Goal: Information Seeking & Learning: Learn about a topic

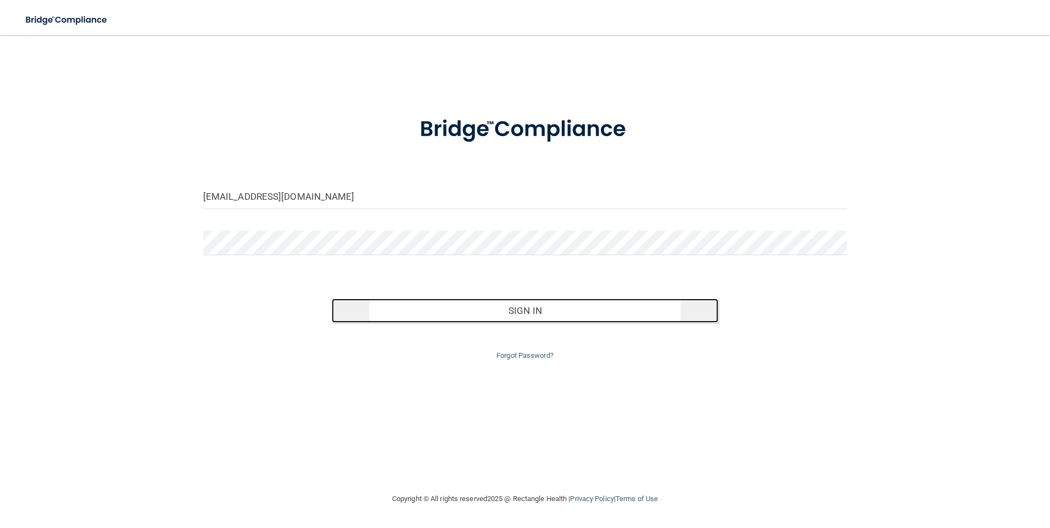
click at [498, 317] on button "Sign In" at bounding box center [525, 311] width 387 height 24
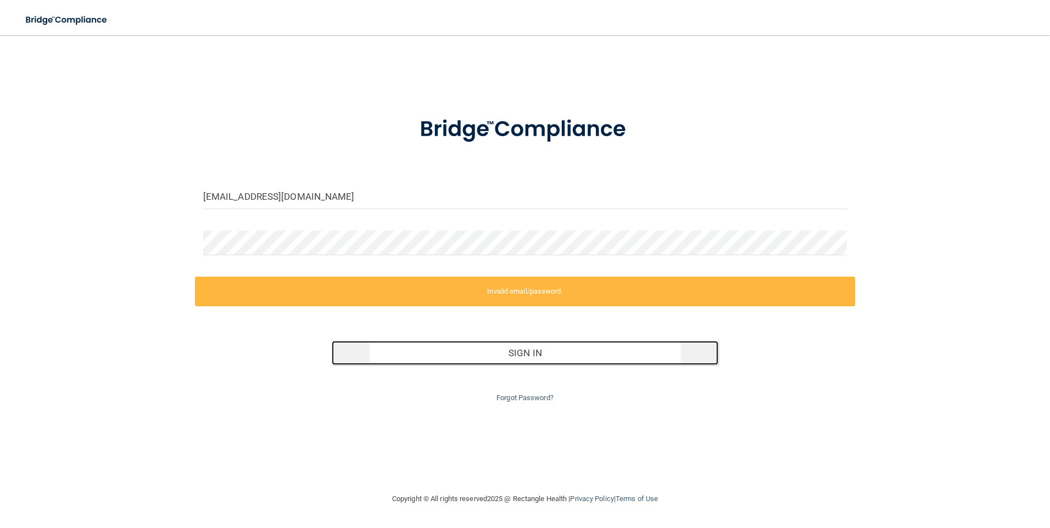
click at [499, 361] on button "Sign In" at bounding box center [525, 353] width 387 height 24
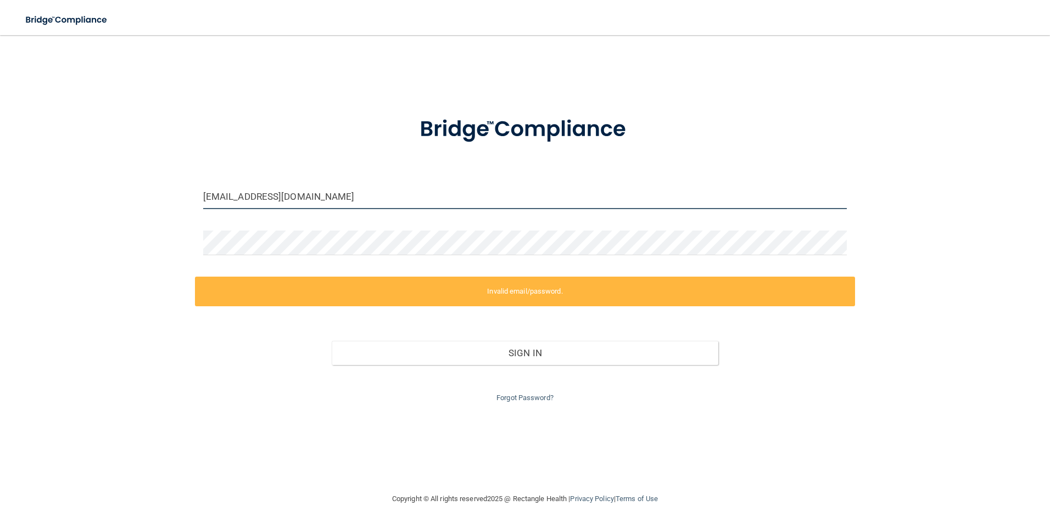
click at [289, 201] on input "amaxwell@alamont.com" at bounding box center [525, 197] width 644 height 25
click at [286, 198] on input "amaxwell@alamont.com" at bounding box center [525, 197] width 644 height 25
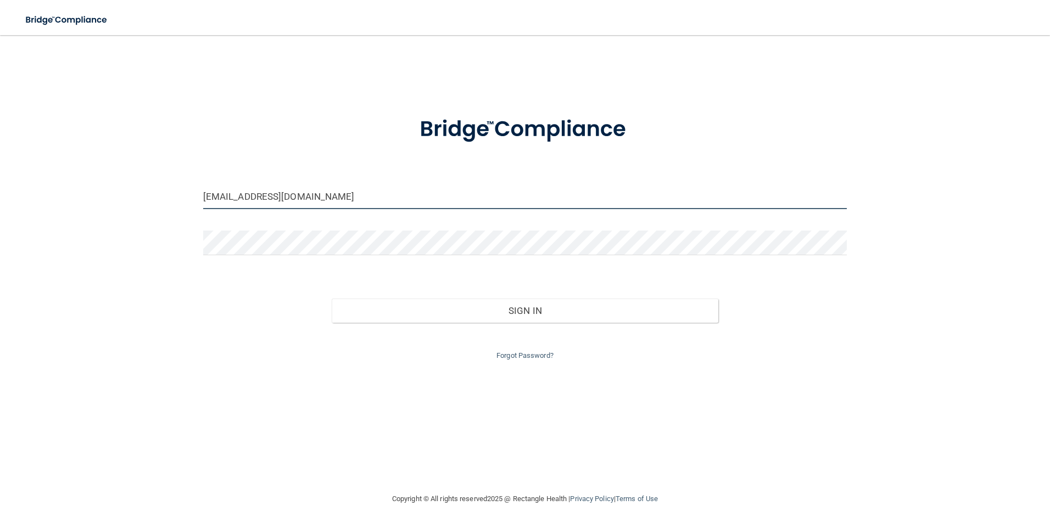
type input "[EMAIL_ADDRESS][DOMAIN_NAME]"
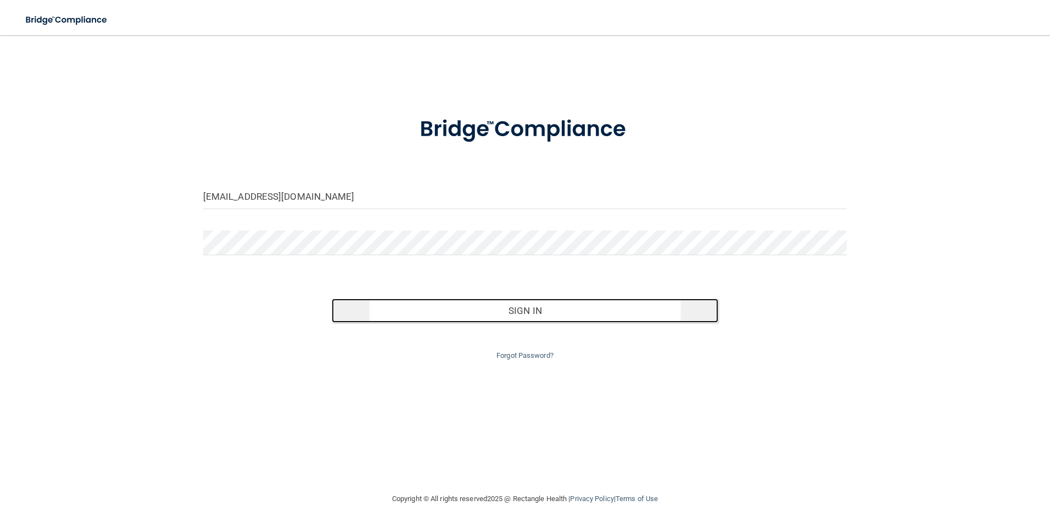
click at [529, 305] on button "Sign In" at bounding box center [525, 311] width 387 height 24
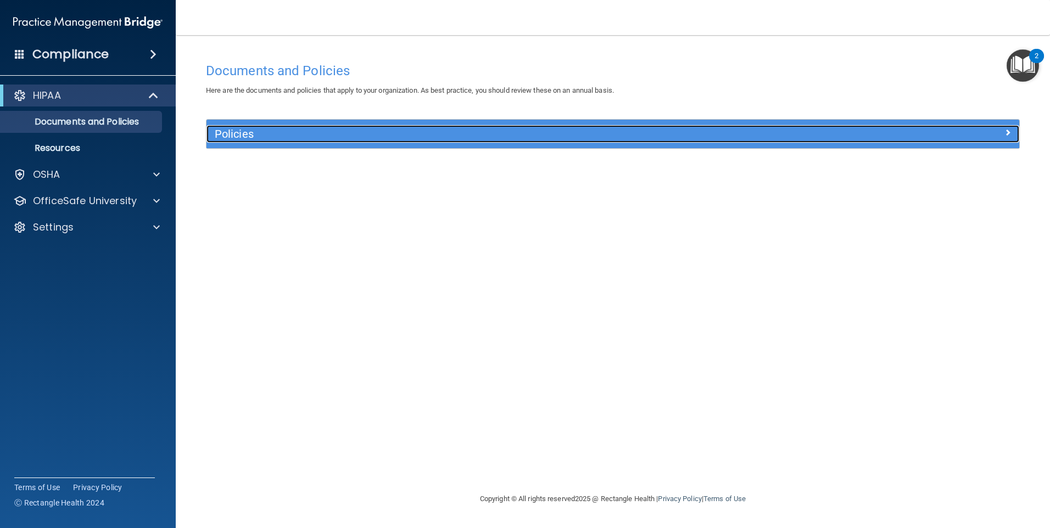
click at [1002, 131] on div at bounding box center [917, 131] width 203 height 13
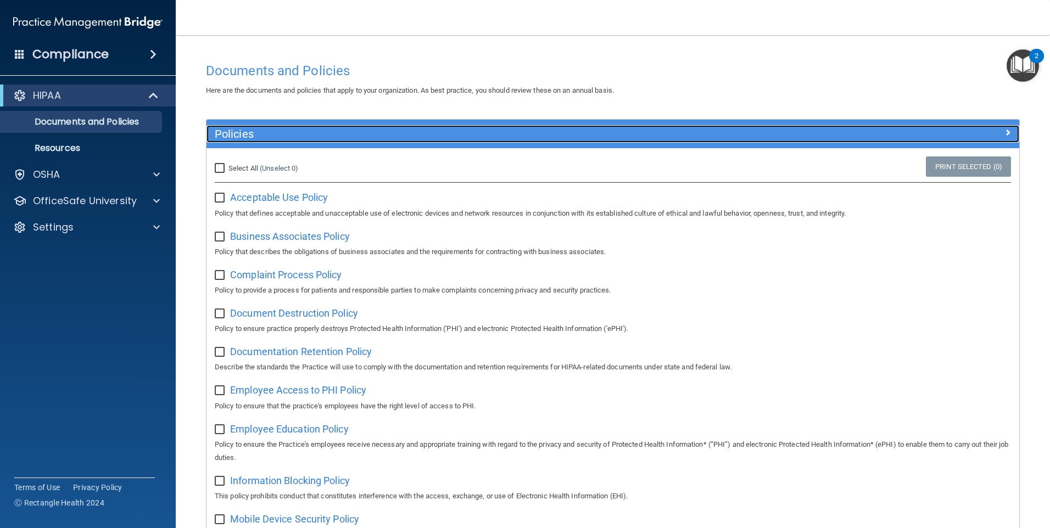
click at [1002, 131] on div at bounding box center [917, 131] width 203 height 13
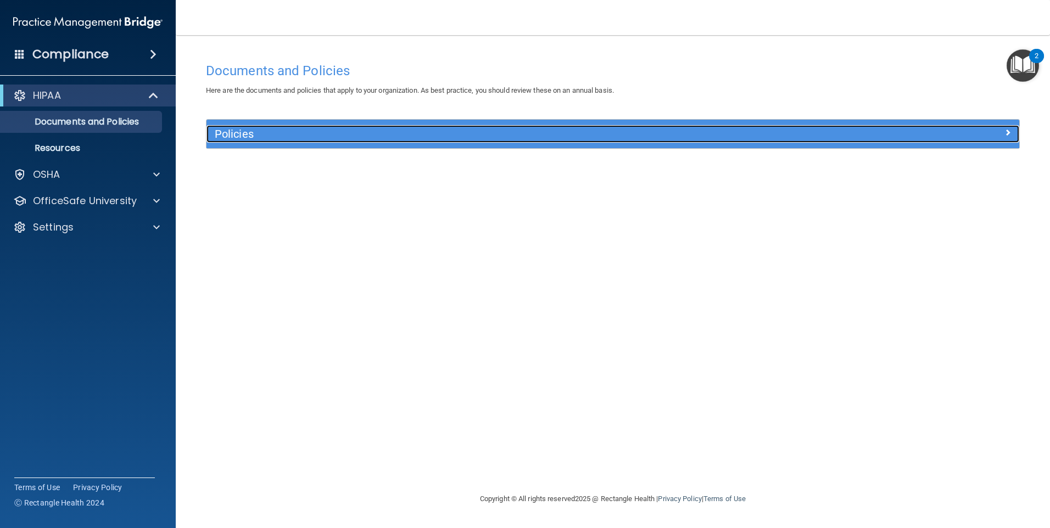
click at [1003, 129] on div at bounding box center [917, 131] width 203 height 13
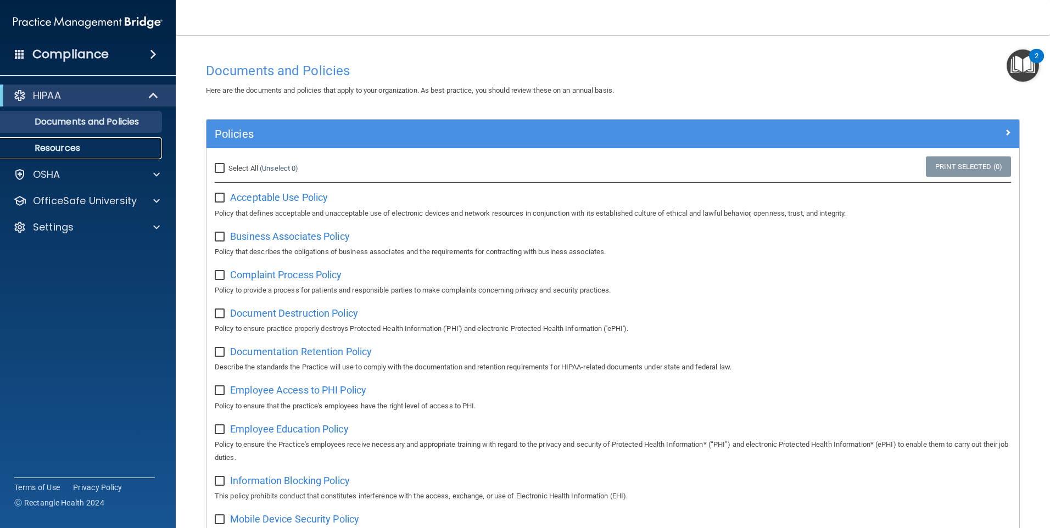
click at [81, 152] on p "Resources" at bounding box center [82, 148] width 150 height 11
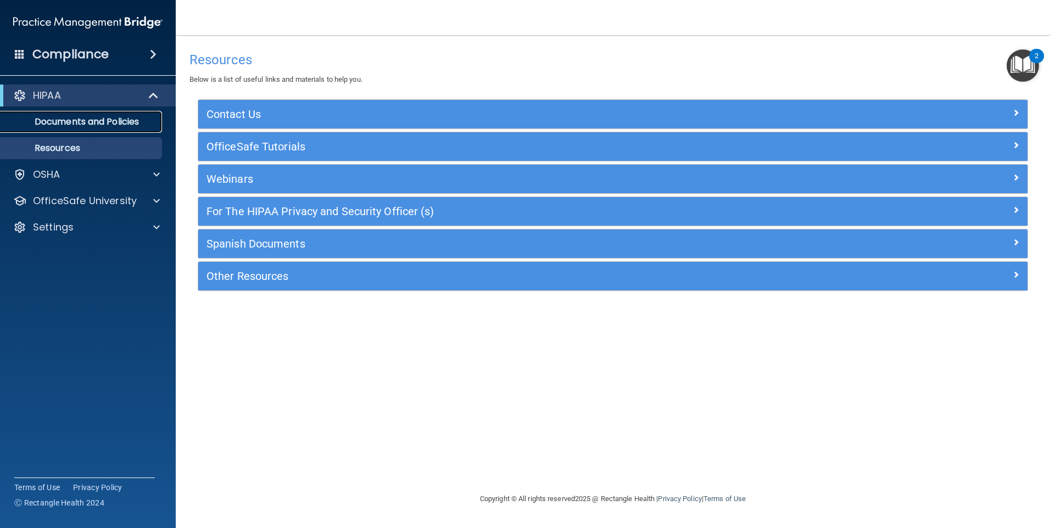
click at [80, 119] on p "Documents and Policies" at bounding box center [82, 121] width 150 height 11
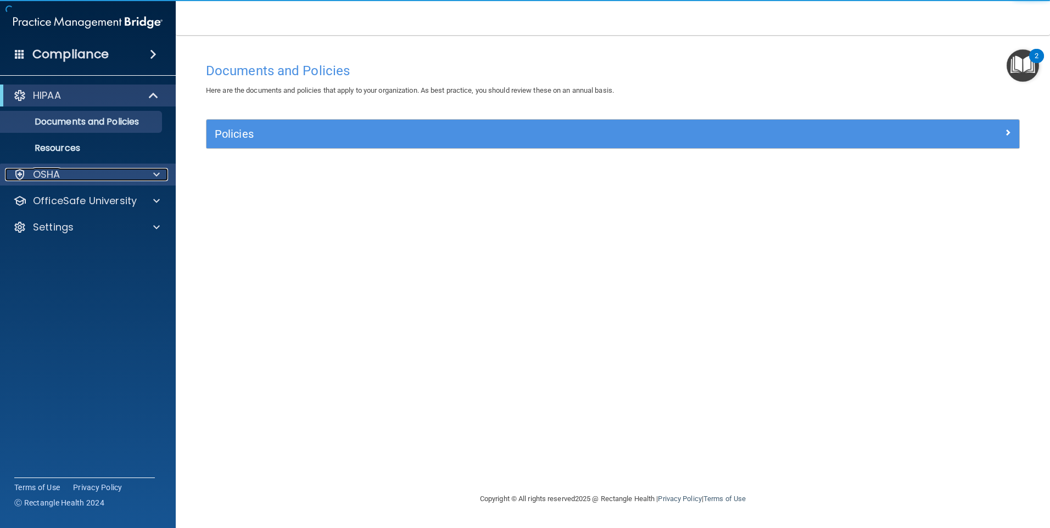
click at [62, 172] on div "OSHA" at bounding box center [73, 174] width 136 height 13
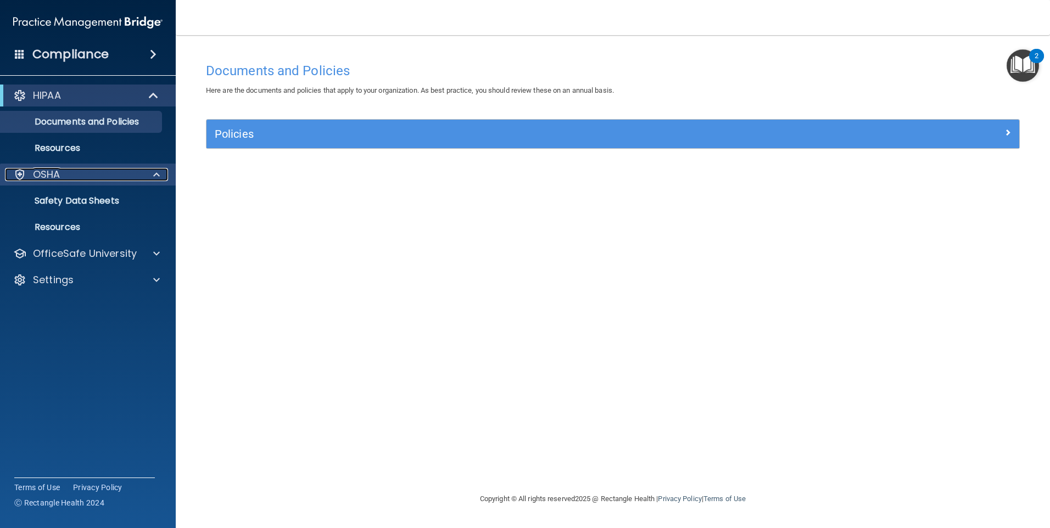
click at [154, 175] on span at bounding box center [156, 174] width 7 height 13
click at [90, 176] on div "OSHA" at bounding box center [73, 174] width 136 height 13
click at [96, 200] on p "Safety Data Sheets" at bounding box center [82, 201] width 150 height 11
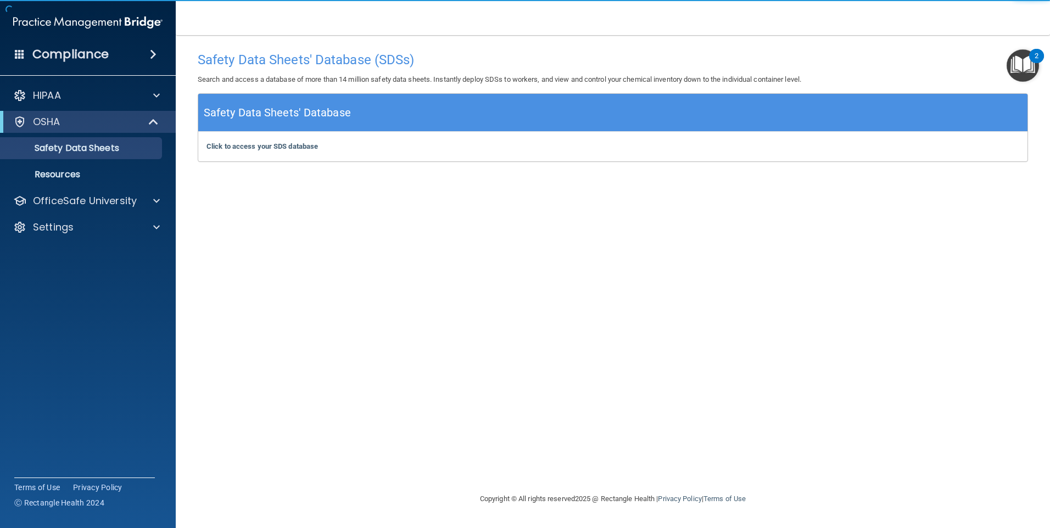
click at [417, 107] on div "Safety Data Sheets' Database" at bounding box center [612, 113] width 829 height 38
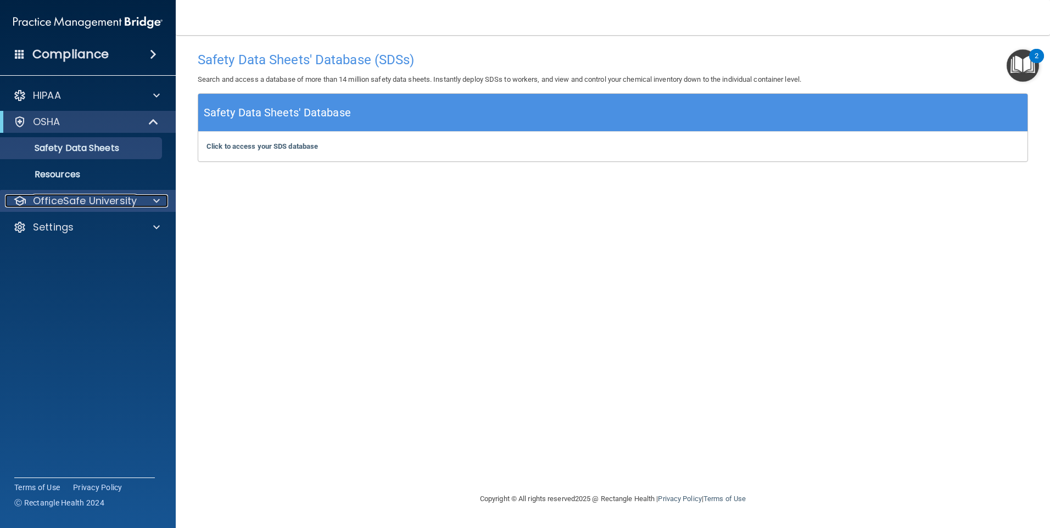
click at [83, 194] on p "OfficeSafe University" at bounding box center [85, 200] width 104 height 13
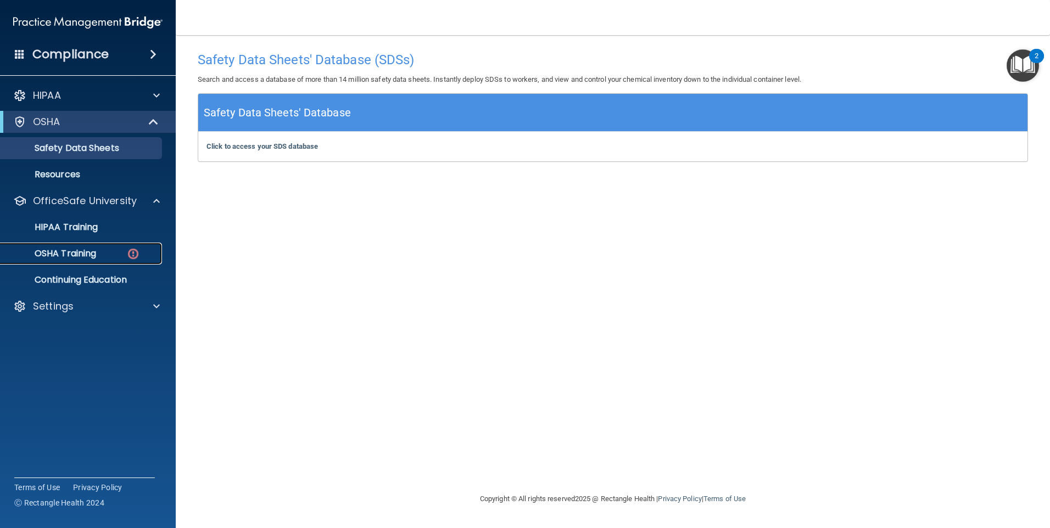
click at [90, 251] on p "OSHA Training" at bounding box center [51, 253] width 89 height 11
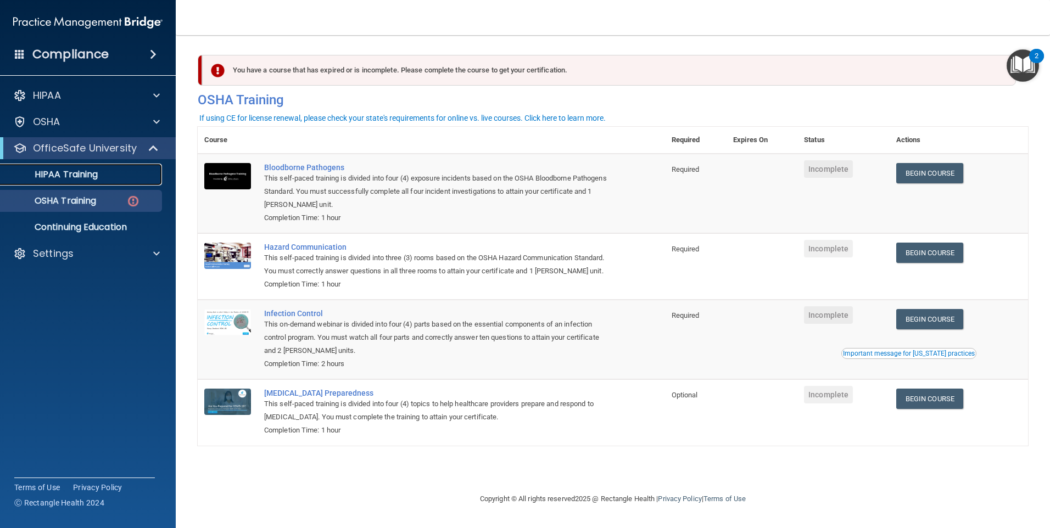
click at [94, 176] on p "HIPAA Training" at bounding box center [52, 174] width 91 height 11
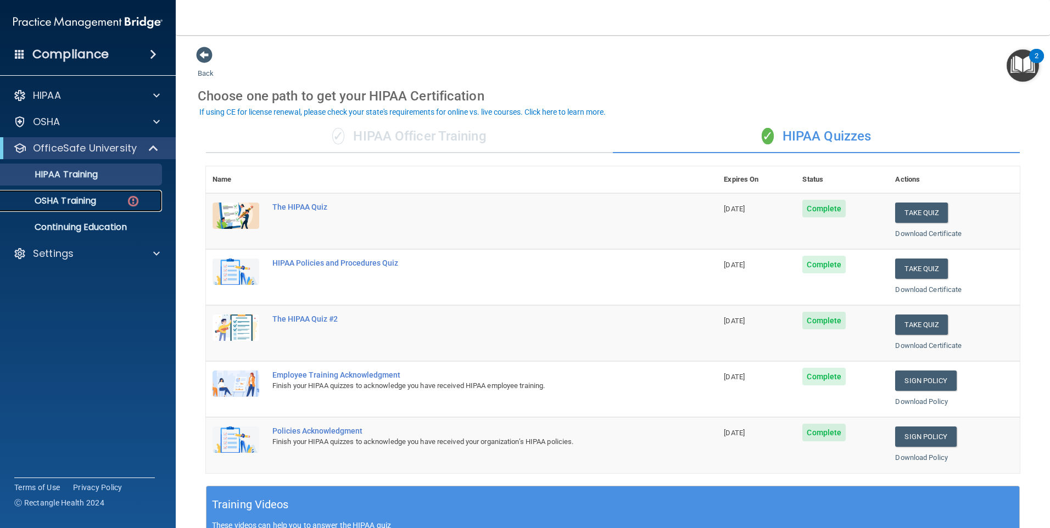
click at [82, 197] on p "OSHA Training" at bounding box center [51, 201] width 89 height 11
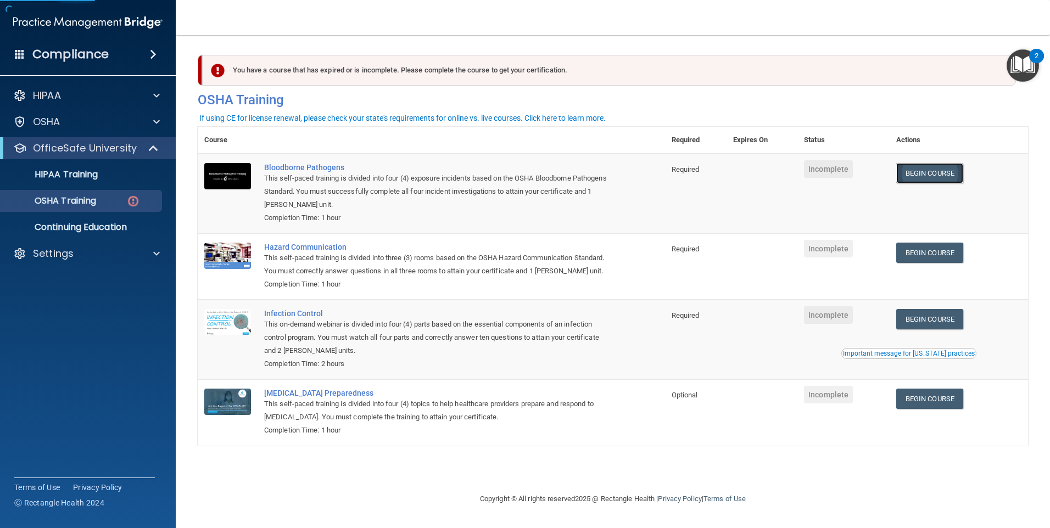
click at [958, 177] on link "Begin Course" at bounding box center [929, 173] width 67 height 20
click at [67, 205] on p "OSHA Training" at bounding box center [51, 201] width 89 height 11
click at [75, 231] on p "Continuing Education" at bounding box center [82, 227] width 150 height 11
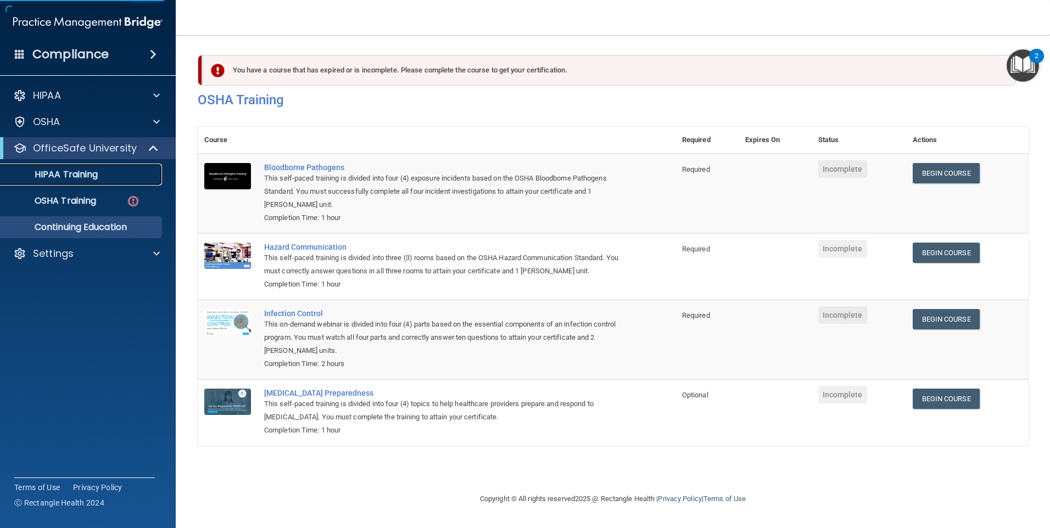
click at [94, 169] on p "HIPAA Training" at bounding box center [52, 174] width 91 height 11
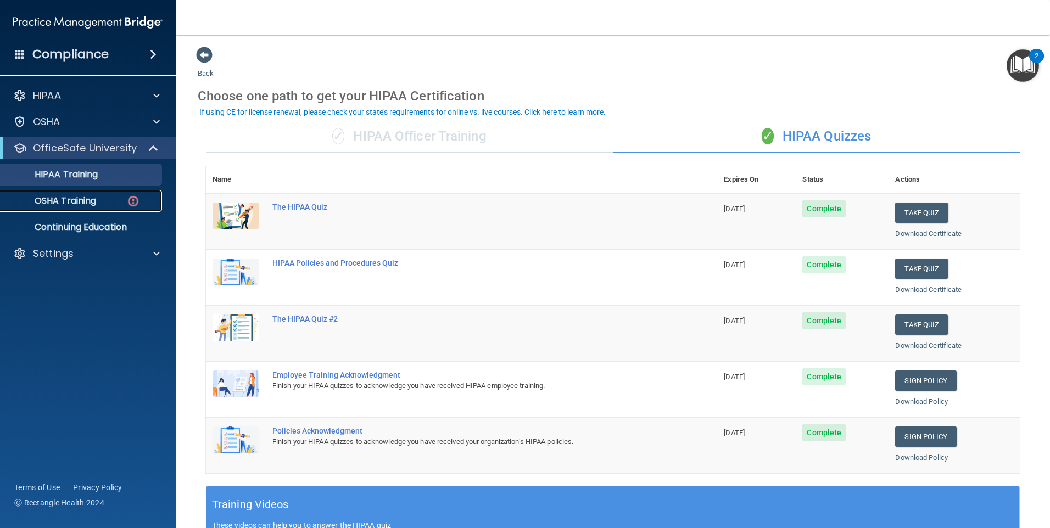
click at [44, 205] on p "OSHA Training" at bounding box center [51, 201] width 89 height 11
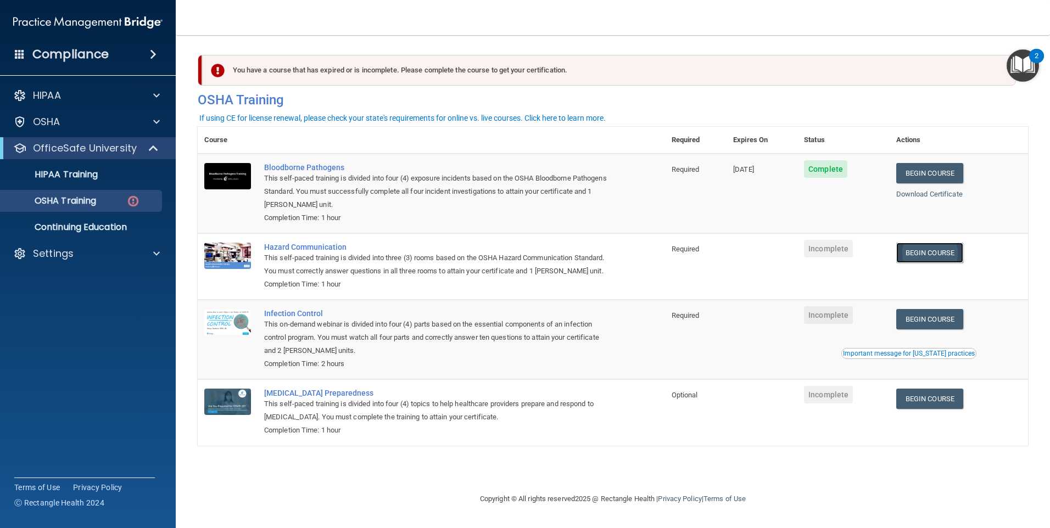
click at [942, 256] on link "Begin Course" at bounding box center [929, 253] width 67 height 20
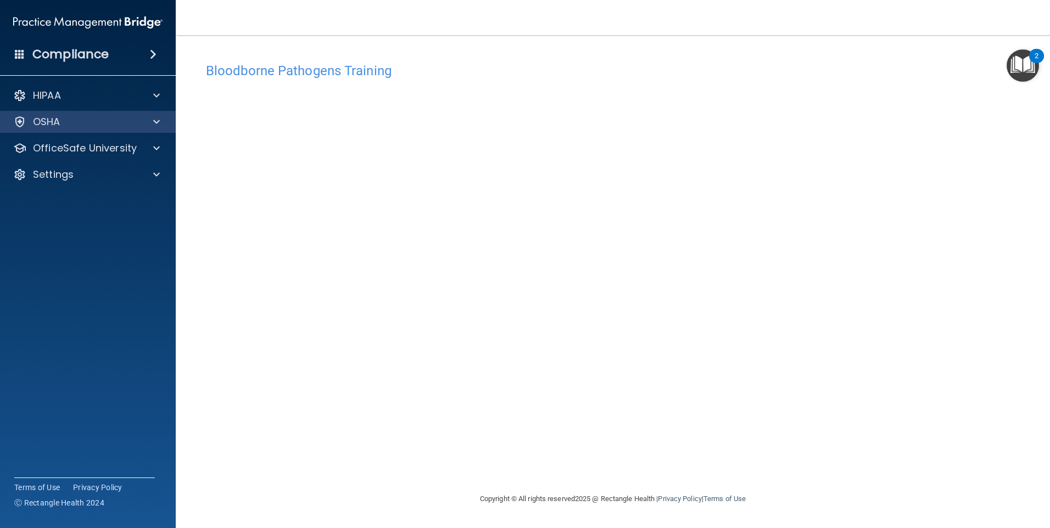
click at [131, 112] on div "OSHA" at bounding box center [88, 122] width 176 height 22
click at [153, 115] on div at bounding box center [154, 121] width 27 height 13
click at [155, 116] on span at bounding box center [156, 121] width 7 height 13
click at [946, 324] on div "Hazard Communication Training This course doesn’t expire until . Are you sure y…" at bounding box center [613, 275] width 831 height 436
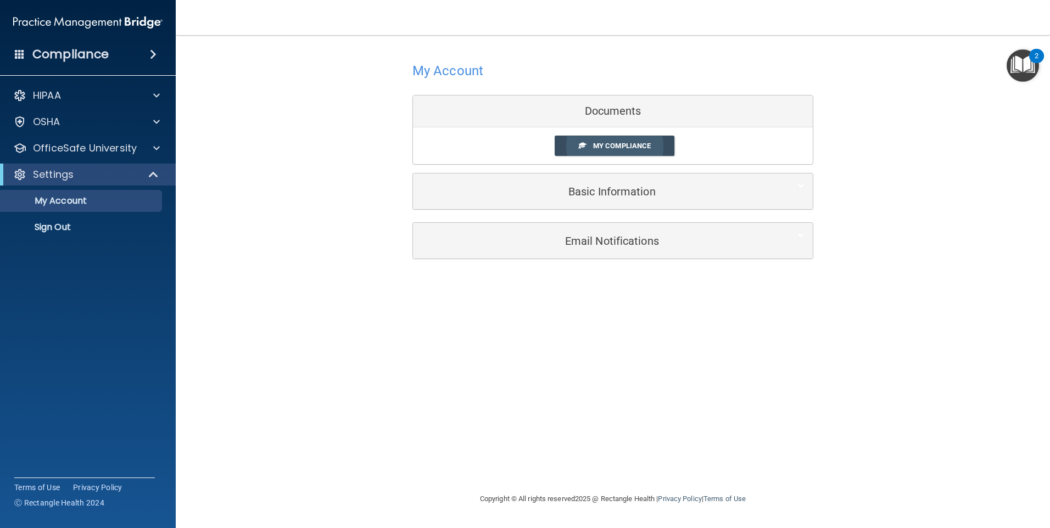
click at [662, 143] on link "My Compliance" at bounding box center [615, 146] width 120 height 20
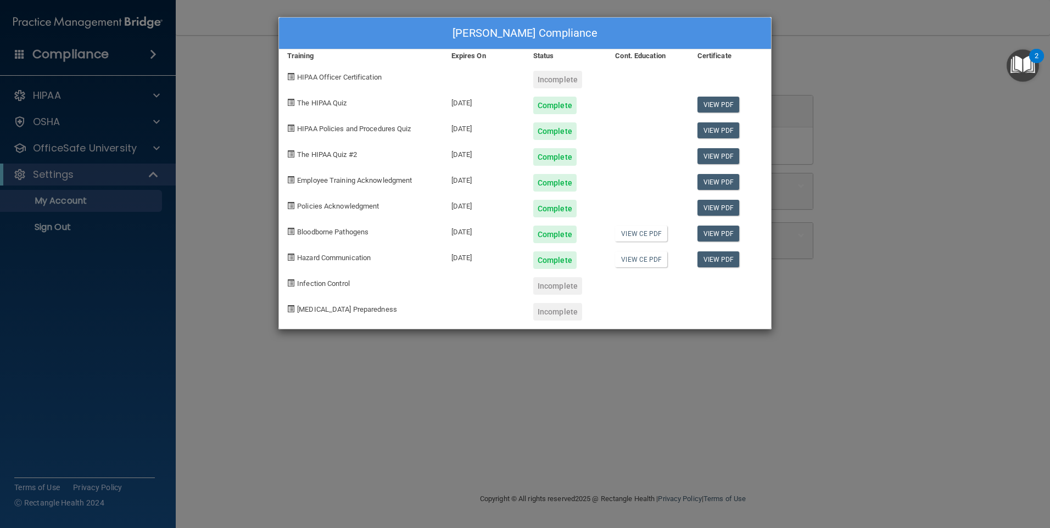
click at [555, 284] on div "Incomplete" at bounding box center [557, 286] width 49 height 18
click at [550, 81] on div "Incomplete" at bounding box center [557, 80] width 49 height 18
click at [291, 74] on span at bounding box center [290, 76] width 7 height 7
click at [69, 177] on div "Amber Maxwell's Compliance Training Expires On Status Cont. Education Certifica…" at bounding box center [525, 264] width 1050 height 528
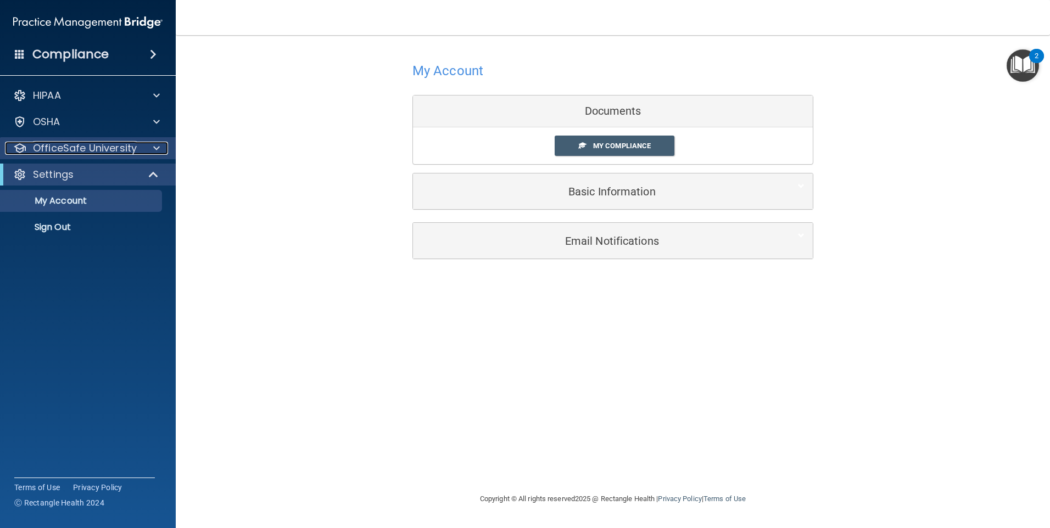
click at [159, 147] on span at bounding box center [156, 148] width 7 height 13
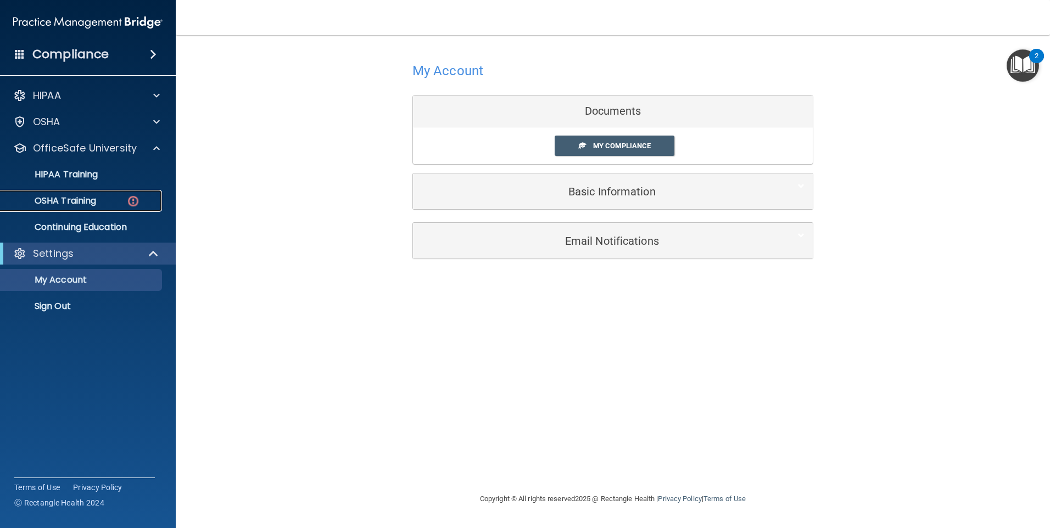
click at [118, 199] on div "OSHA Training" at bounding box center [82, 201] width 150 height 11
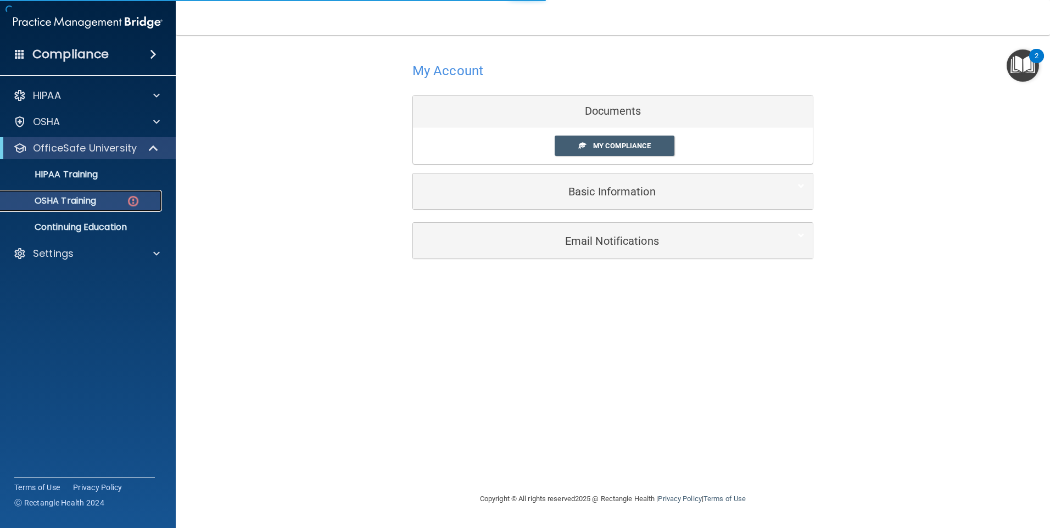
click at [118, 196] on div "OSHA Training" at bounding box center [82, 201] width 150 height 11
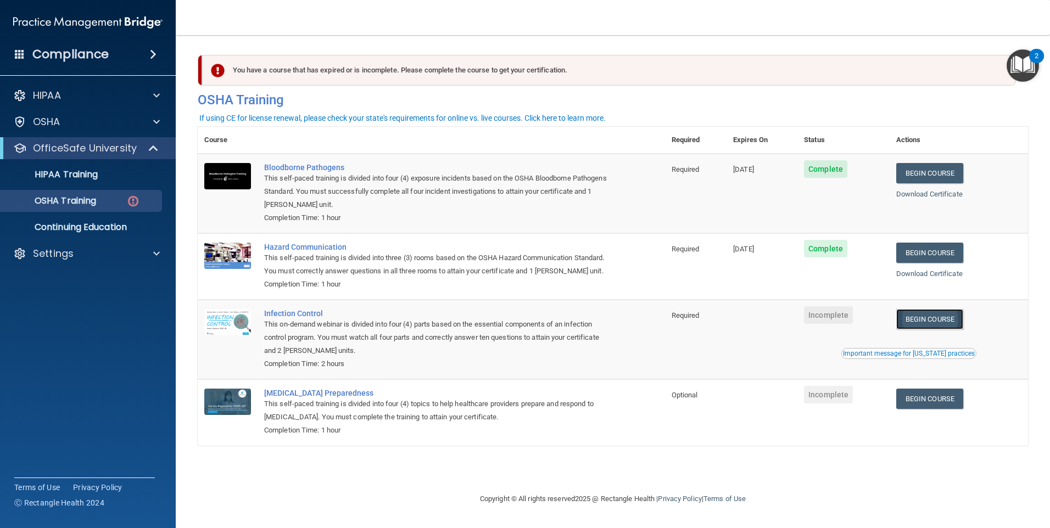
click at [929, 330] on link "Begin Course" at bounding box center [929, 319] width 67 height 20
click at [927, 409] on link "Begin Course" at bounding box center [929, 399] width 67 height 20
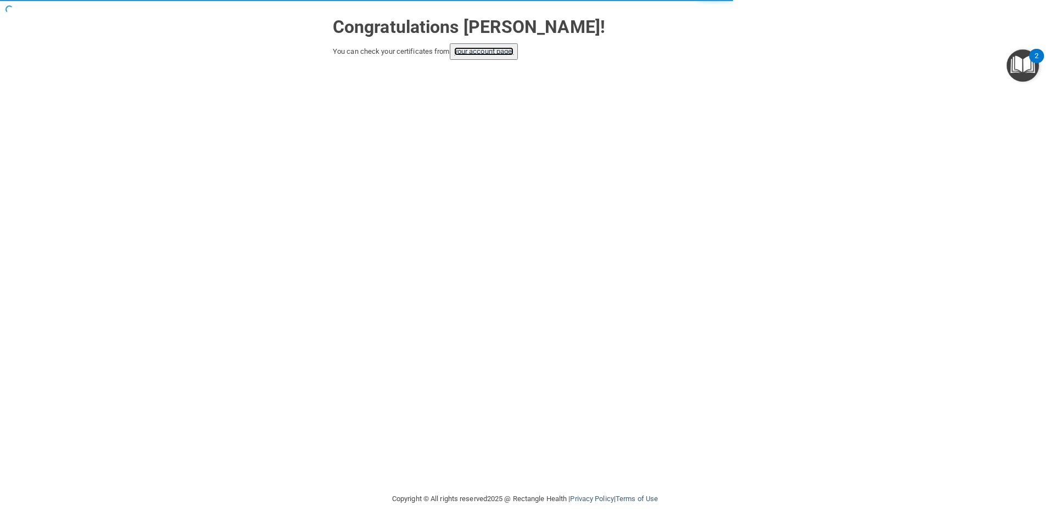
click at [477, 55] on link "your account page!" at bounding box center [484, 51] width 60 height 8
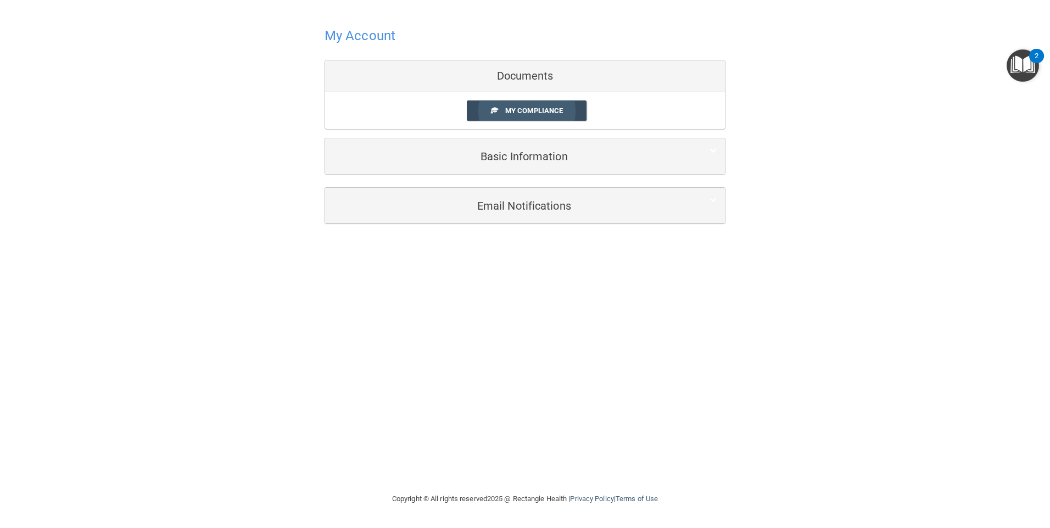
click at [561, 110] on span "My Compliance" at bounding box center [534, 111] width 58 height 8
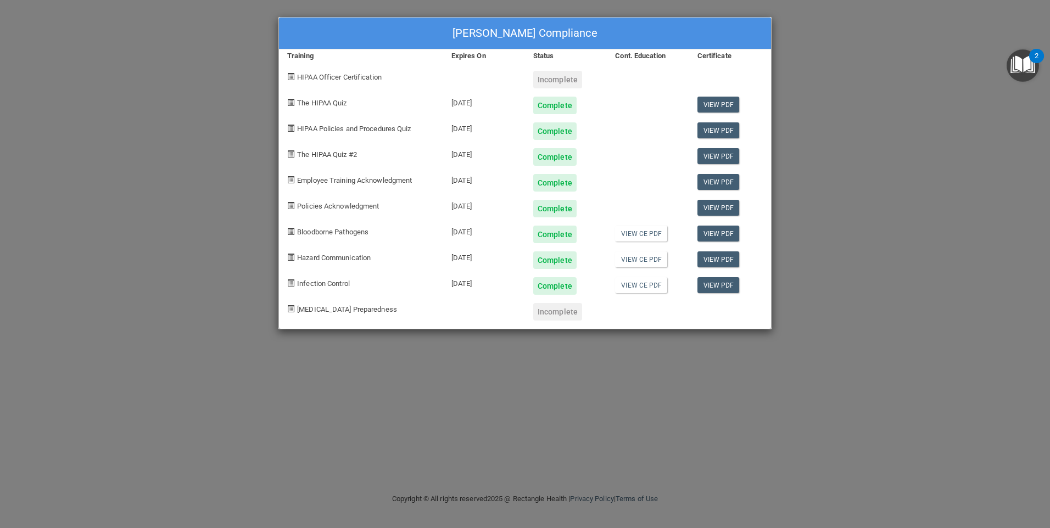
click at [556, 310] on div "Incomplete" at bounding box center [557, 312] width 49 height 18
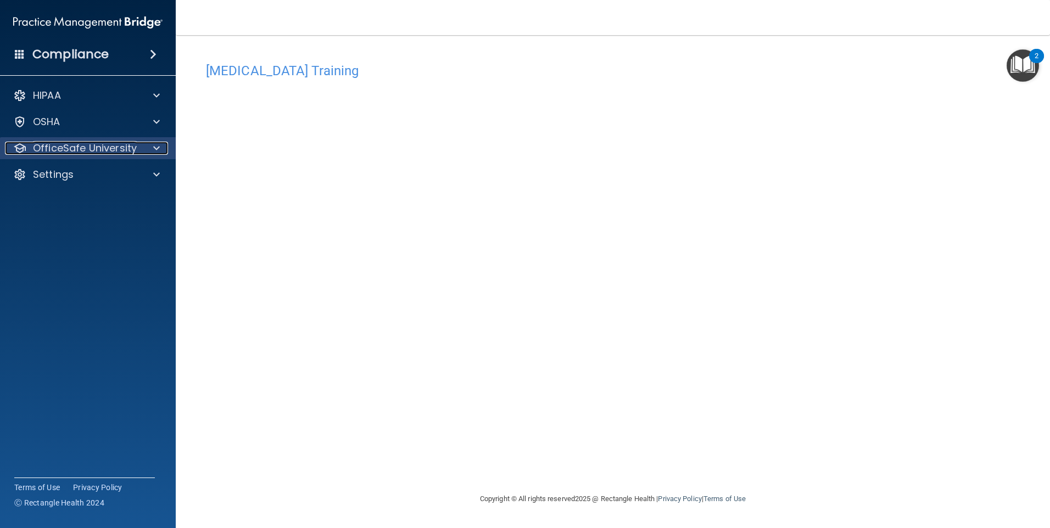
click at [130, 149] on p "OfficeSafe University" at bounding box center [85, 148] width 104 height 13
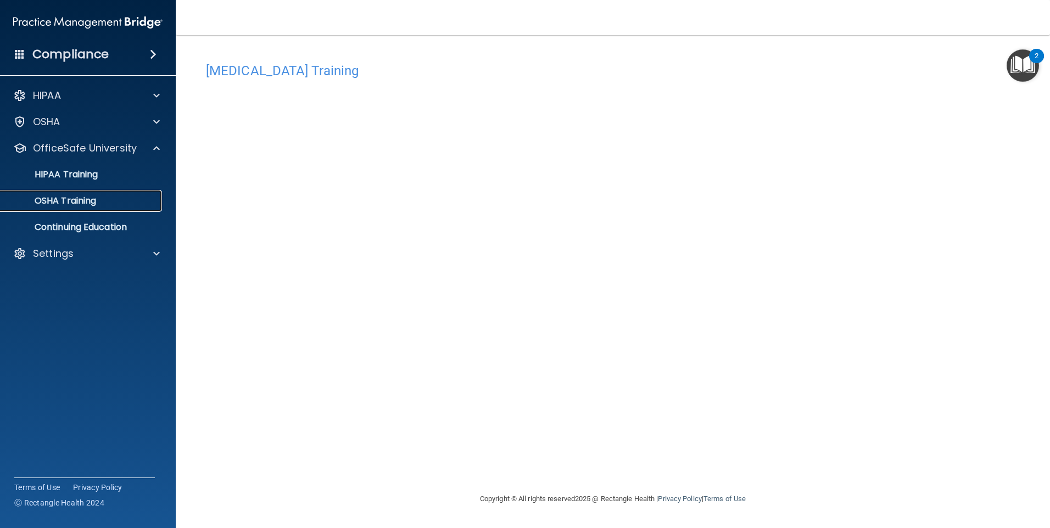
click at [102, 198] on div "OSHA Training" at bounding box center [82, 201] width 150 height 11
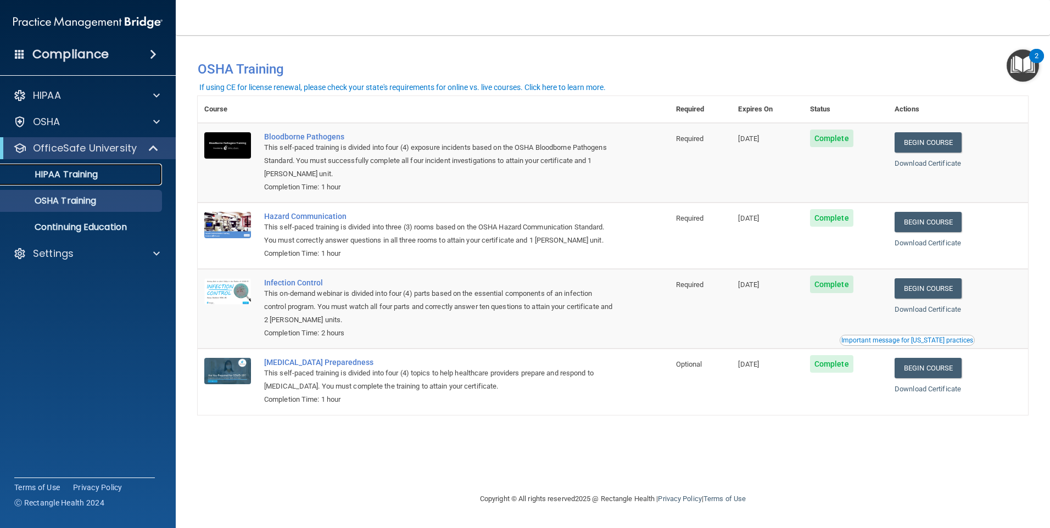
click at [49, 171] on p "HIPAA Training" at bounding box center [52, 174] width 91 height 11
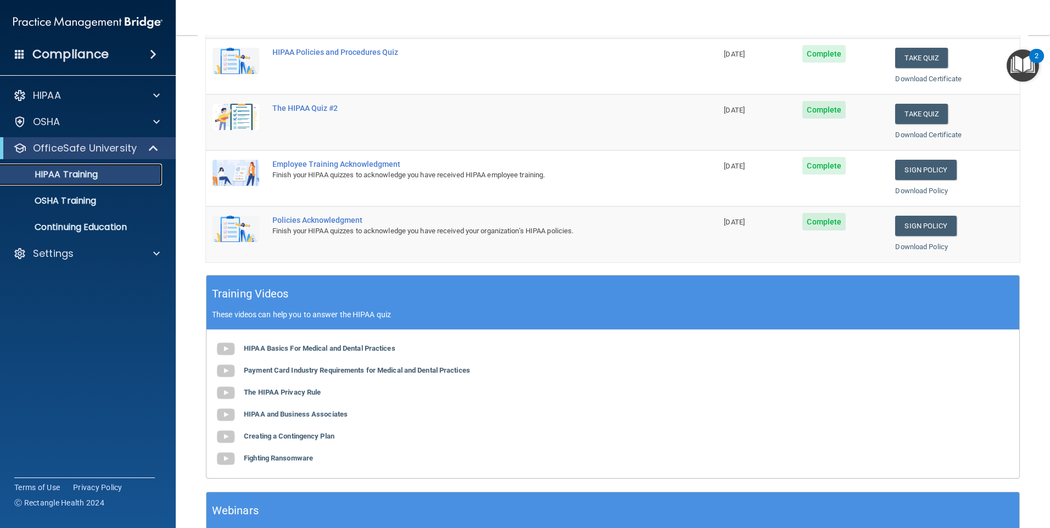
scroll to position [299, 0]
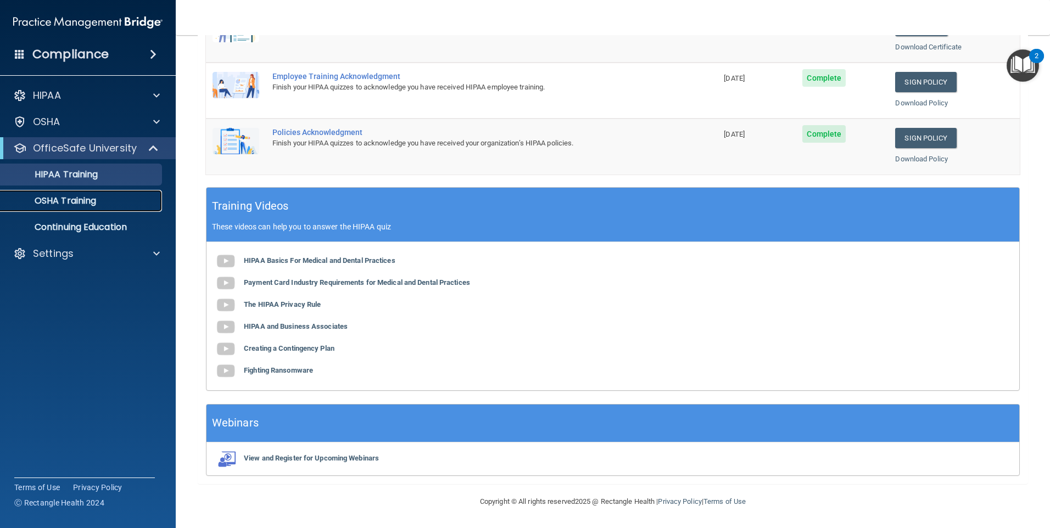
click at [100, 200] on div "OSHA Training" at bounding box center [82, 201] width 150 height 11
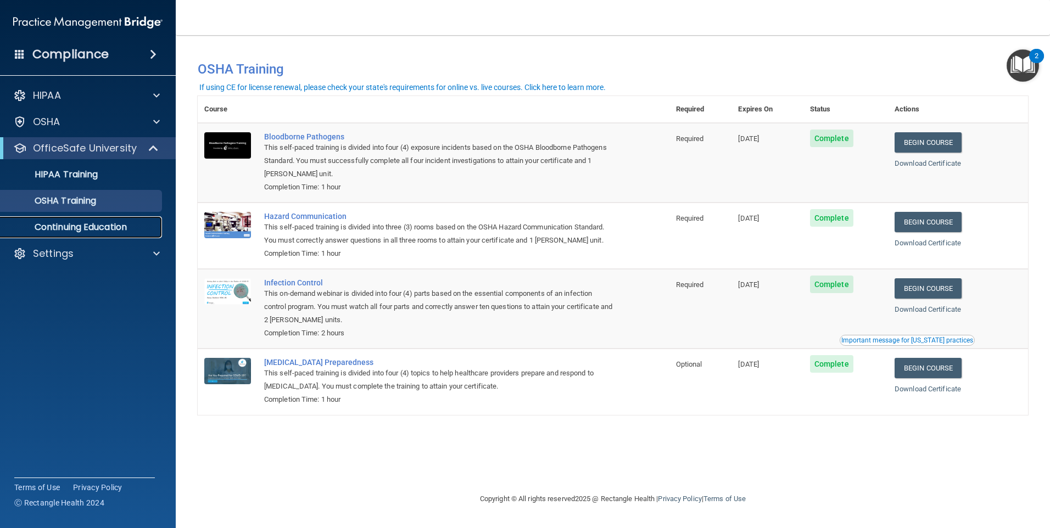
click at [108, 227] on p "Continuing Education" at bounding box center [82, 227] width 150 height 11
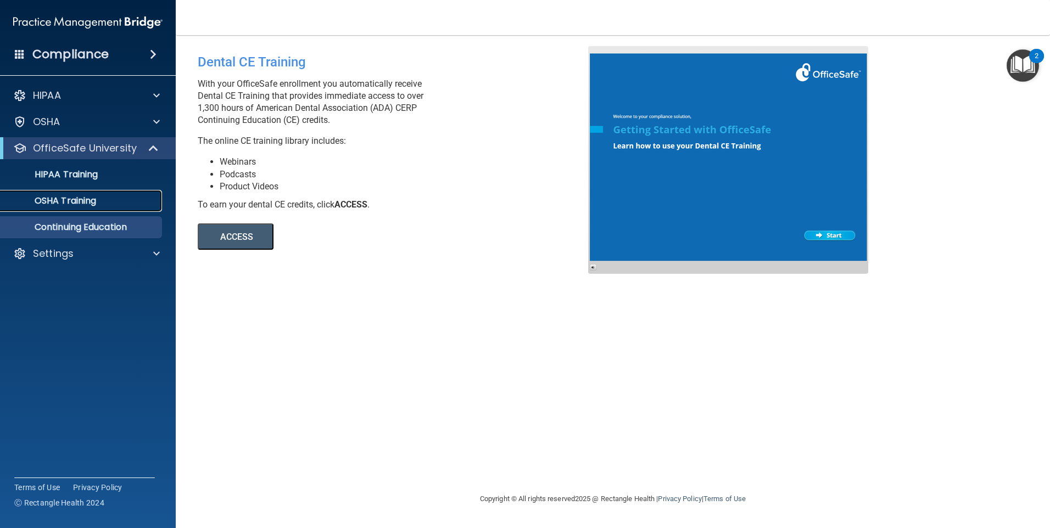
click at [67, 197] on p "OSHA Training" at bounding box center [51, 201] width 89 height 11
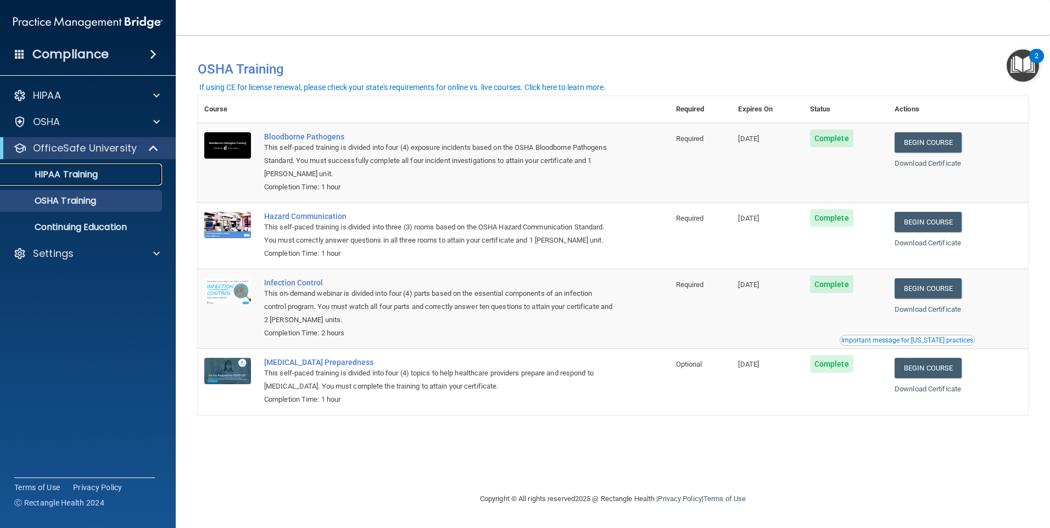
click at [88, 174] on p "HIPAA Training" at bounding box center [52, 174] width 91 height 11
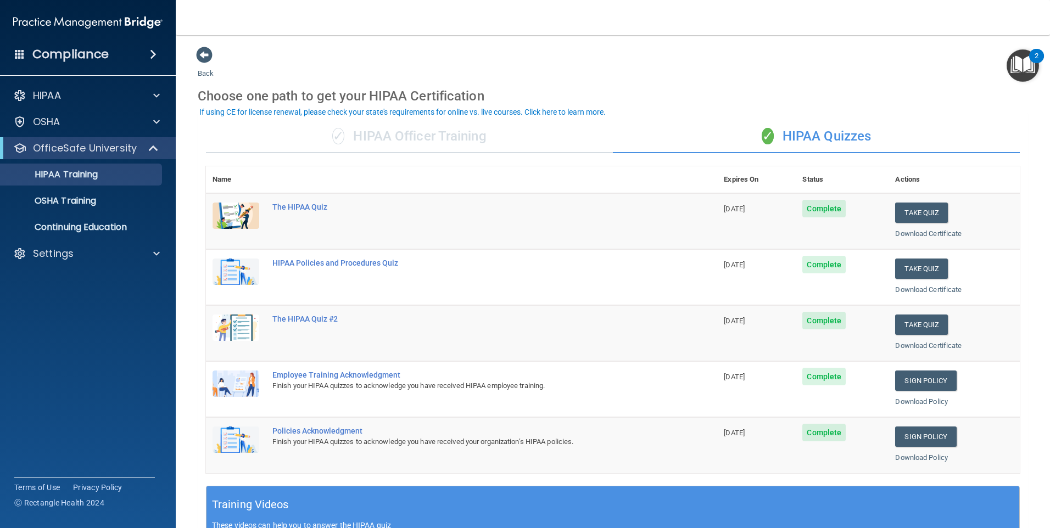
click at [394, 140] on div "✓ HIPAA Officer Training" at bounding box center [409, 136] width 407 height 33
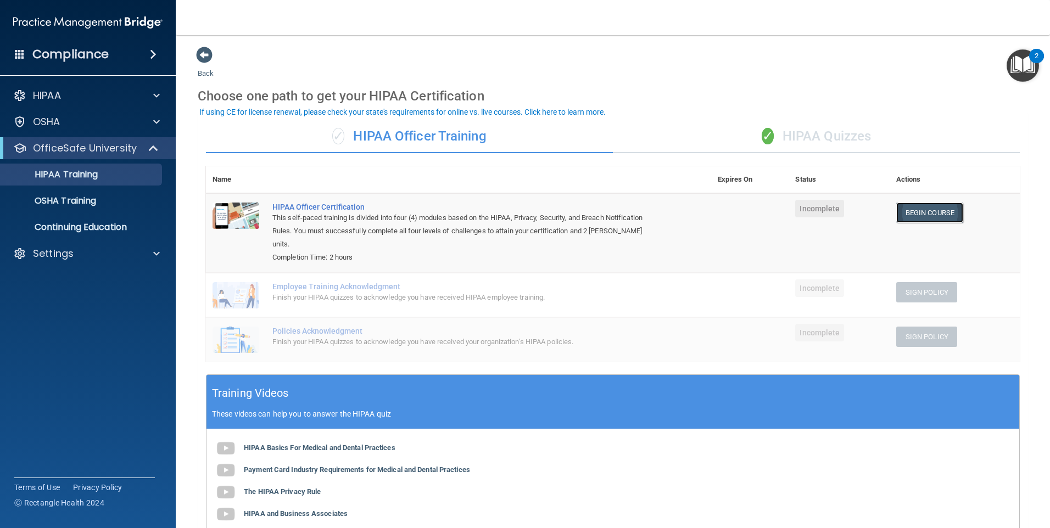
click at [916, 211] on link "Begin Course" at bounding box center [929, 213] width 67 height 20
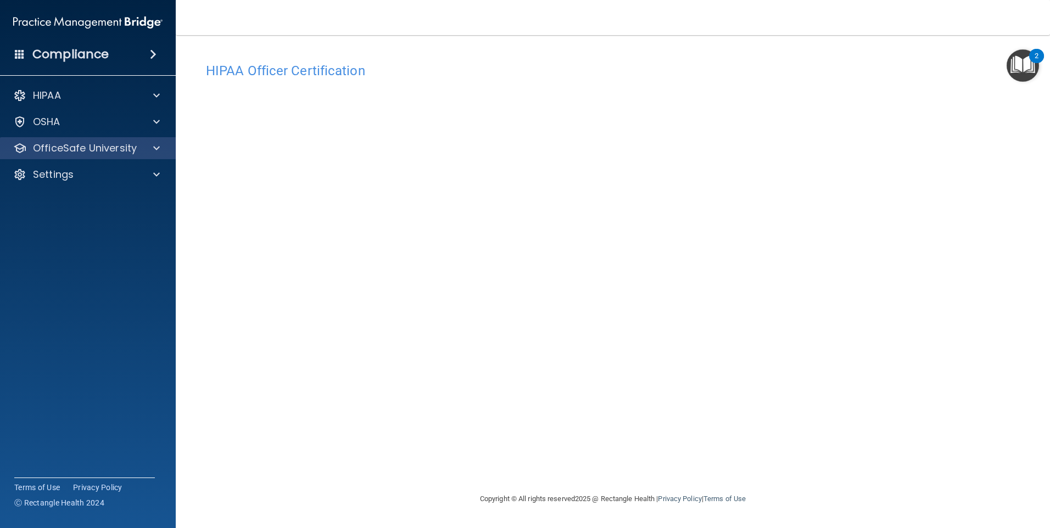
click at [95, 138] on div "OfficeSafe University" at bounding box center [88, 148] width 176 height 22
click at [94, 146] on p "OfficeSafe University" at bounding box center [85, 148] width 104 height 13
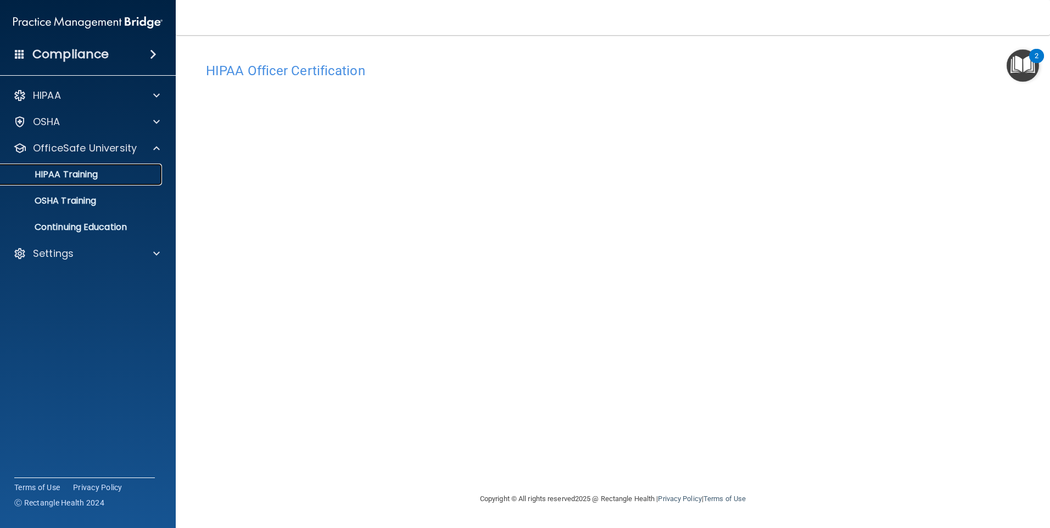
click at [85, 169] on p "HIPAA Training" at bounding box center [52, 174] width 91 height 11
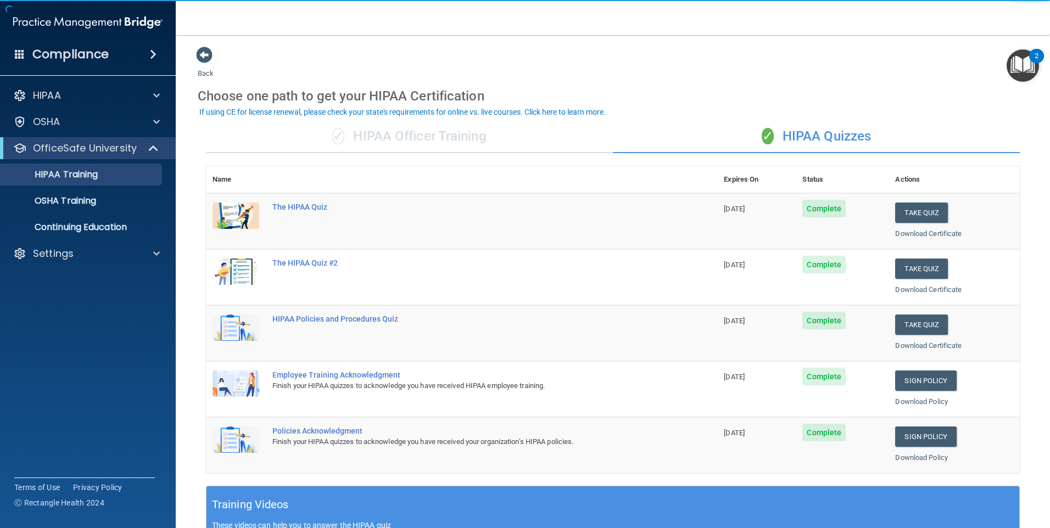
click at [424, 140] on div "✓ HIPAA Officer Training" at bounding box center [409, 136] width 407 height 33
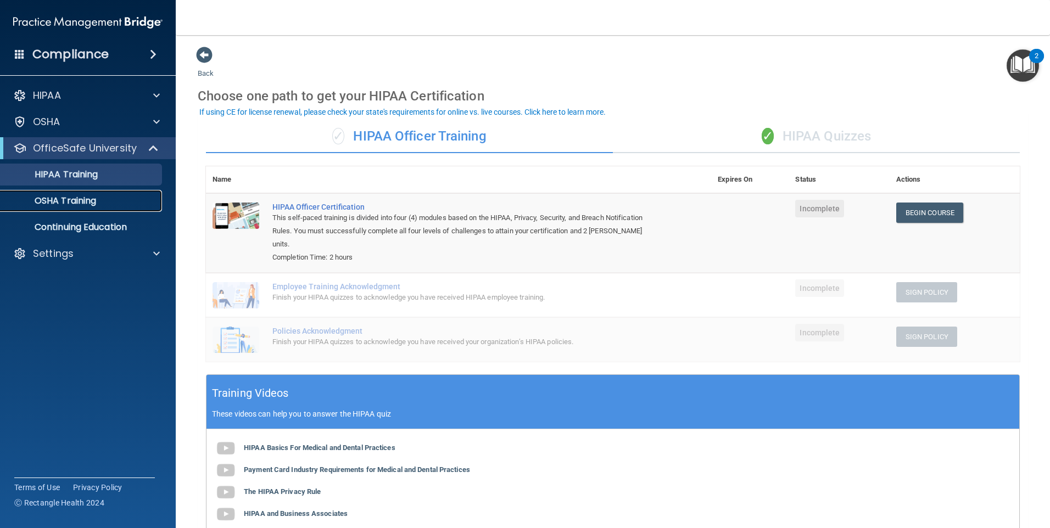
click at [83, 204] on p "OSHA Training" at bounding box center [51, 201] width 89 height 11
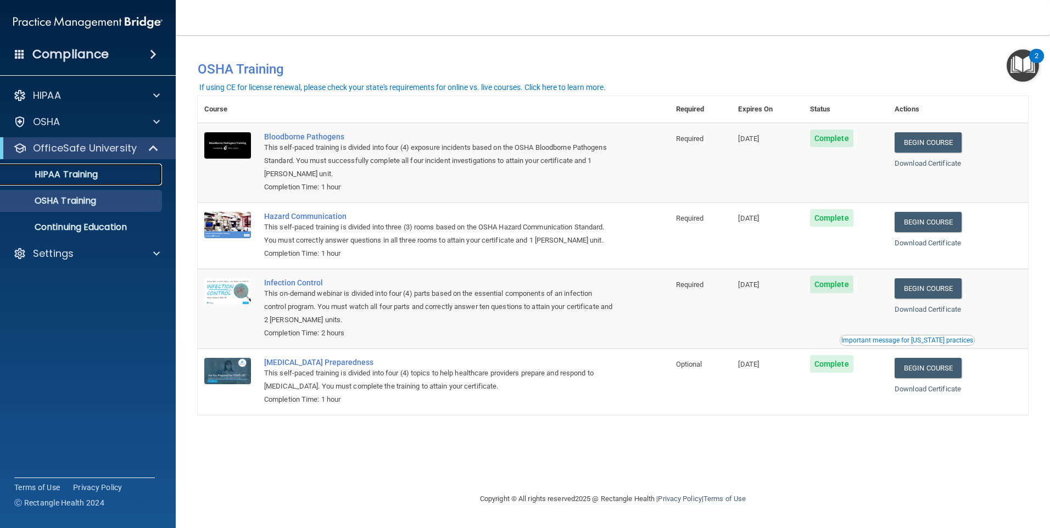
click at [47, 174] on p "HIPAA Training" at bounding box center [52, 174] width 91 height 11
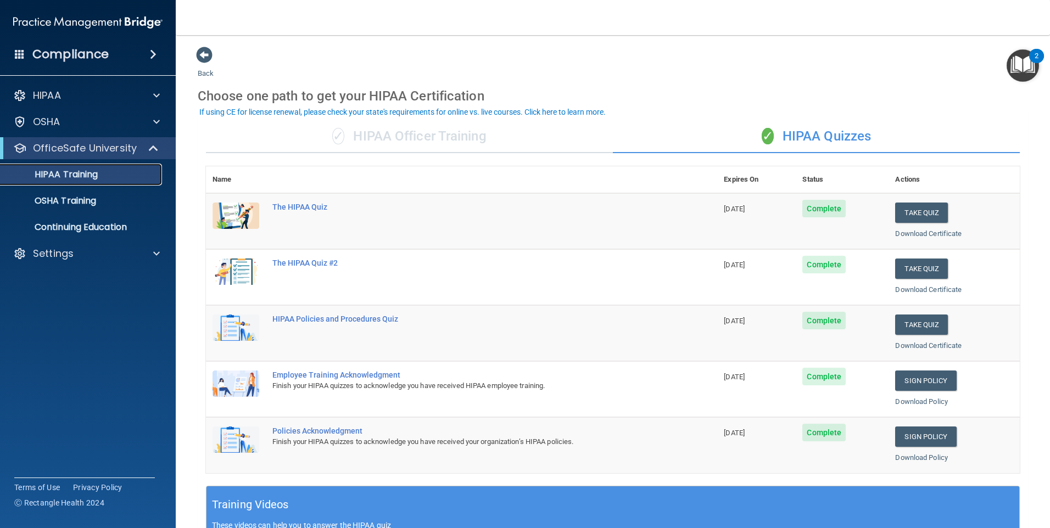
click at [76, 170] on p "HIPAA Training" at bounding box center [52, 174] width 91 height 11
click at [404, 140] on div "✓ HIPAA Officer Training" at bounding box center [409, 136] width 407 height 33
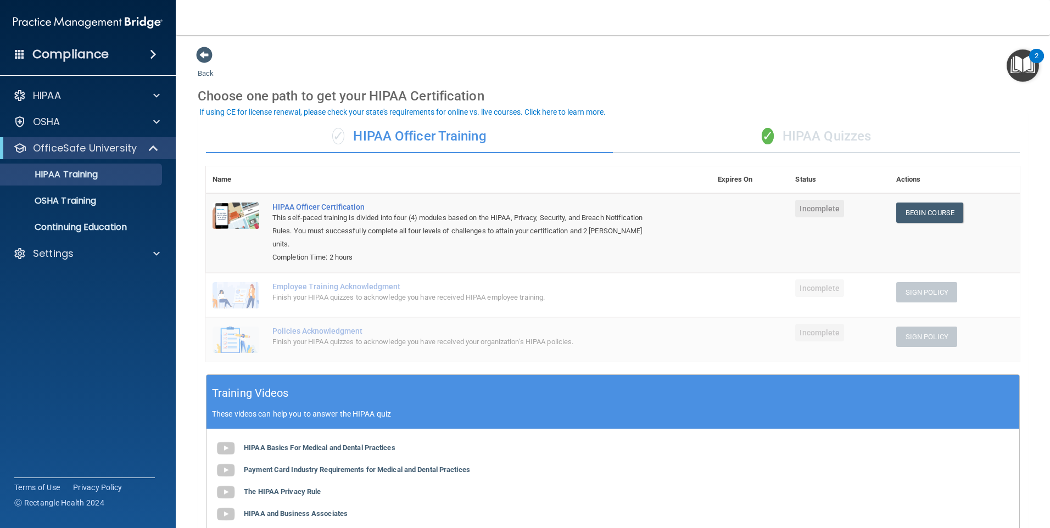
click at [811, 205] on span "Incomplete" at bounding box center [819, 209] width 49 height 18
click at [909, 209] on link "Begin Course" at bounding box center [929, 213] width 67 height 20
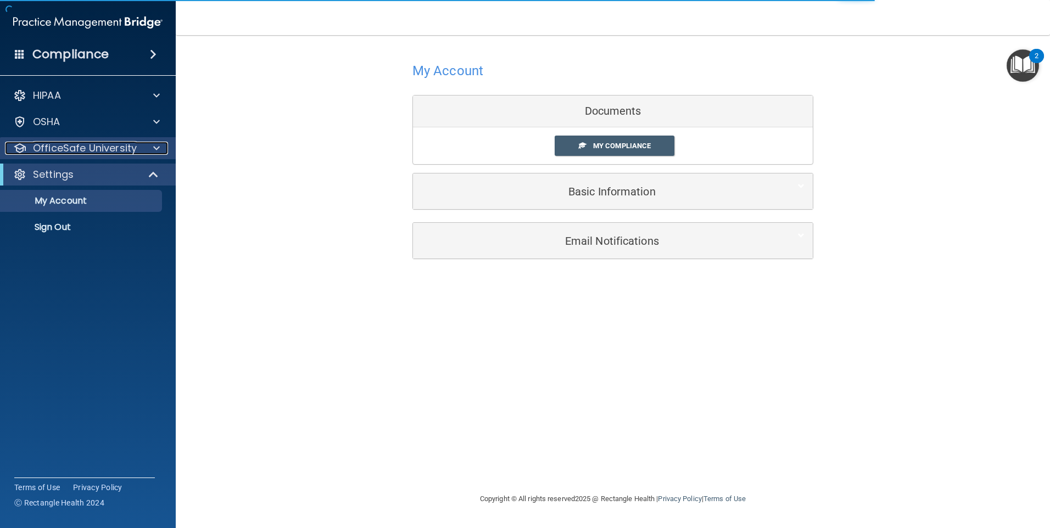
click at [164, 146] on div at bounding box center [154, 148] width 27 height 13
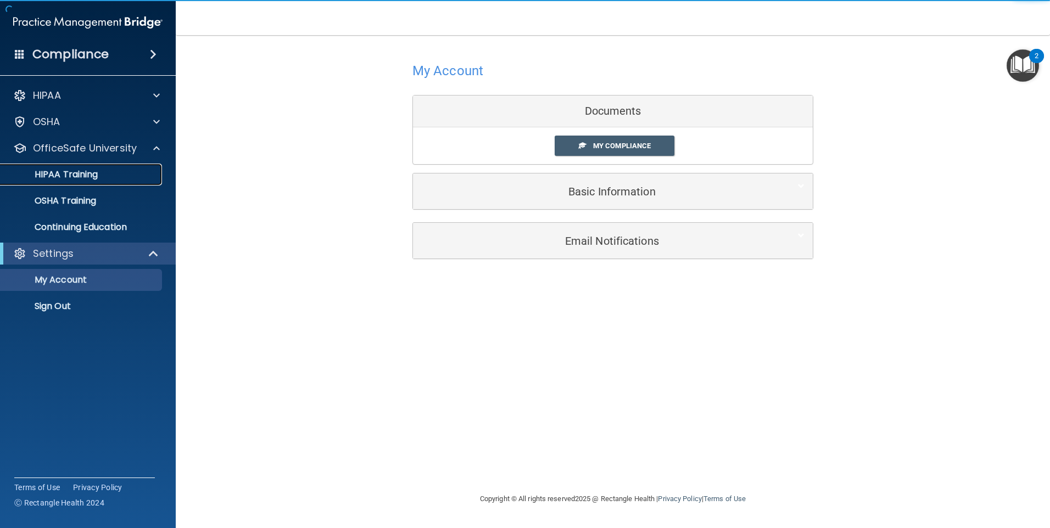
click at [66, 175] on p "HIPAA Training" at bounding box center [52, 174] width 91 height 11
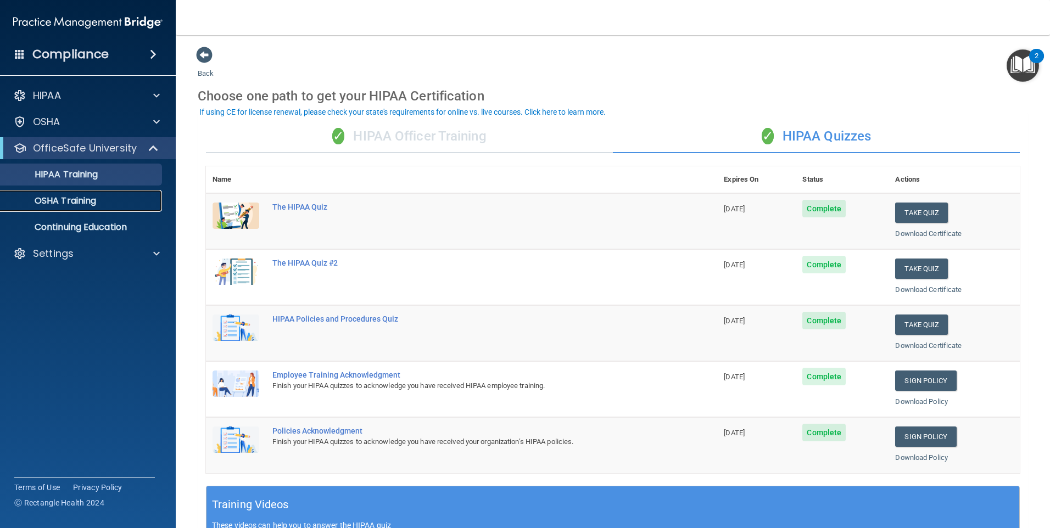
click at [57, 204] on p "OSHA Training" at bounding box center [51, 201] width 89 height 11
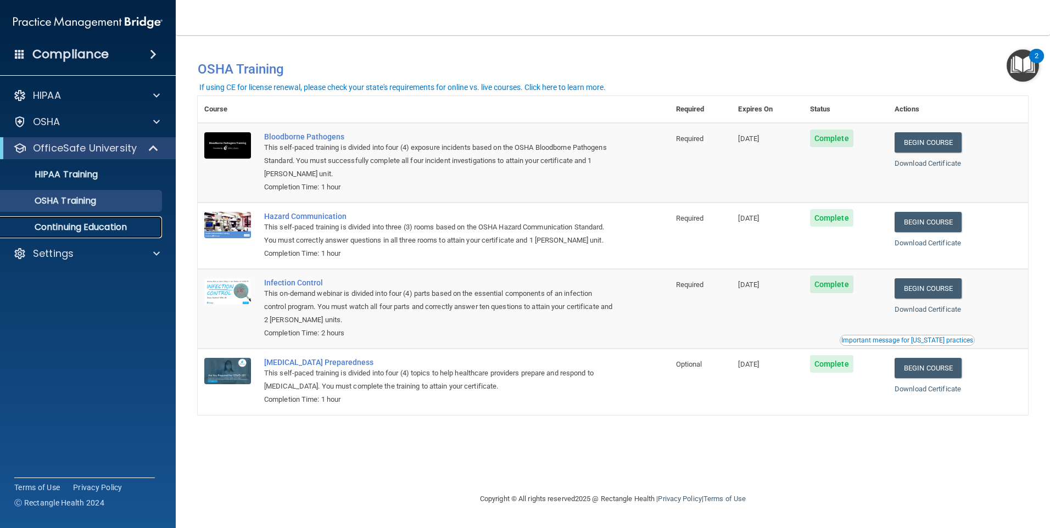
click at [88, 226] on p "Continuing Education" at bounding box center [82, 227] width 150 height 11
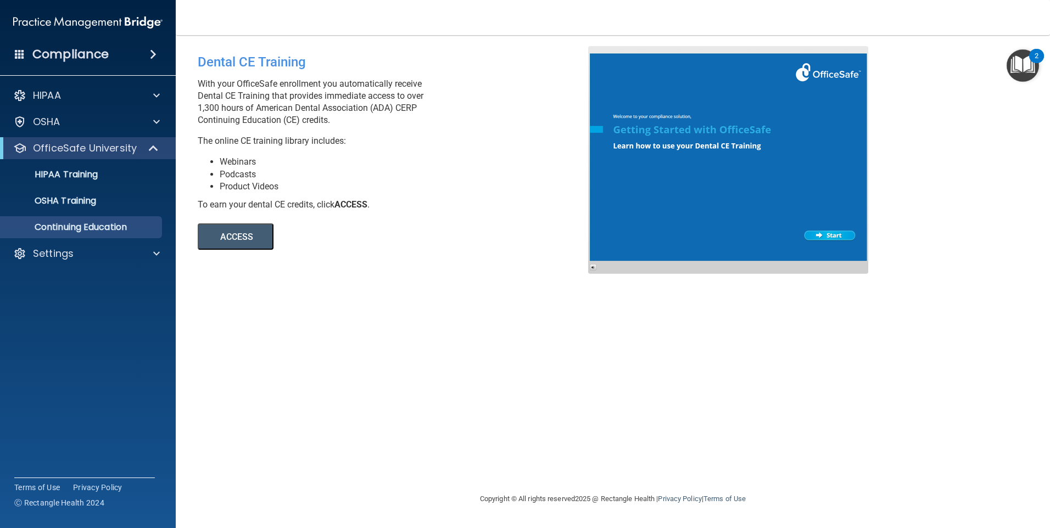
click at [258, 232] on button "ACCESS" at bounding box center [236, 237] width 76 height 26
click at [154, 254] on span at bounding box center [156, 253] width 7 height 13
click at [152, 258] on div at bounding box center [154, 253] width 27 height 13
click at [96, 179] on p "HIPAA Training" at bounding box center [52, 174] width 91 height 11
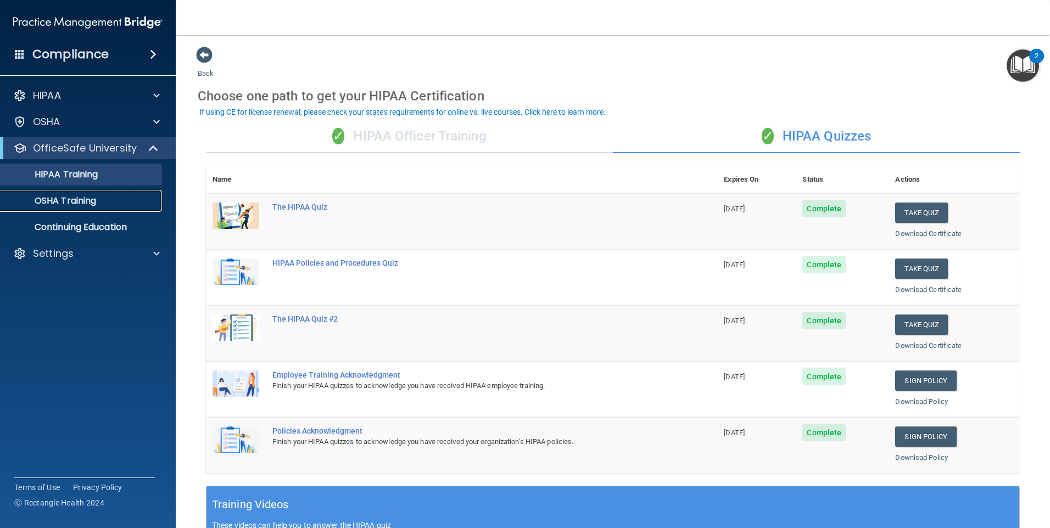
click at [51, 202] on p "OSHA Training" at bounding box center [51, 201] width 89 height 11
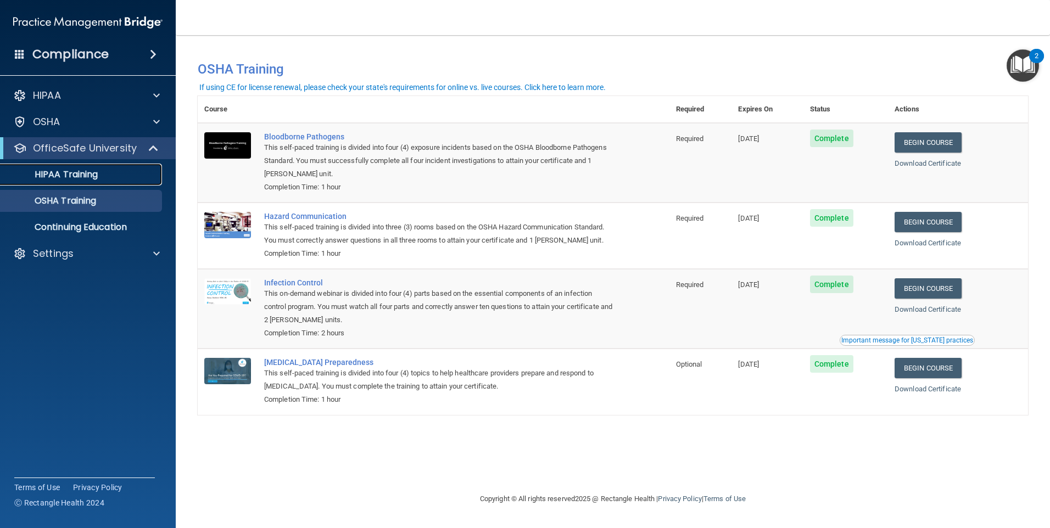
click at [84, 171] on p "HIPAA Training" at bounding box center [52, 174] width 91 height 11
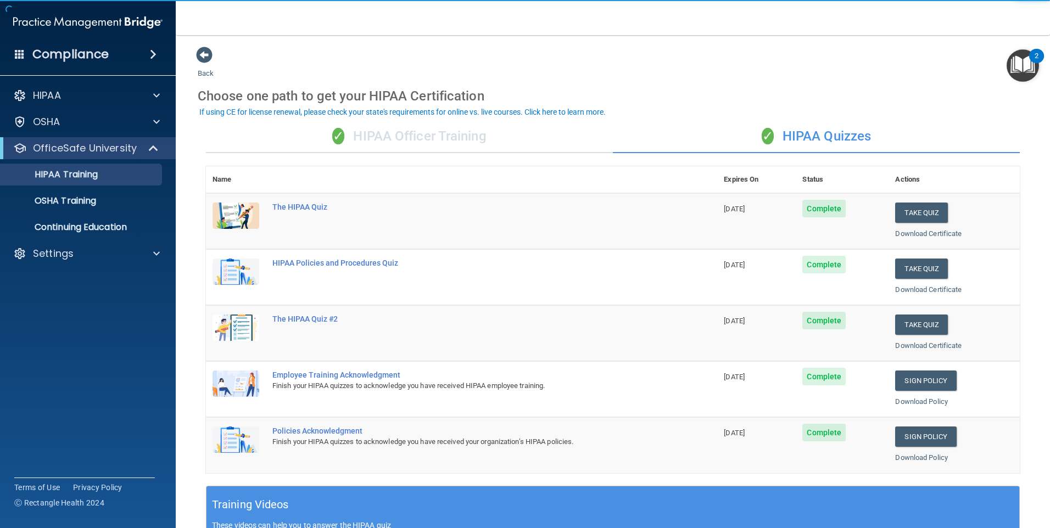
click at [443, 141] on div "✓ HIPAA Officer Training" at bounding box center [409, 136] width 407 height 33
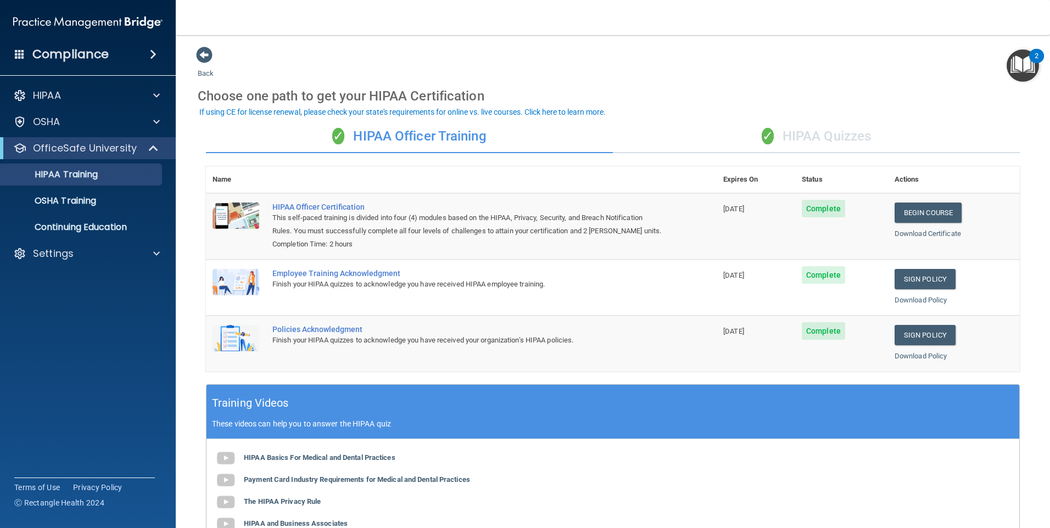
click at [812, 138] on div "✓ HIPAA Quizzes" at bounding box center [816, 136] width 407 height 33
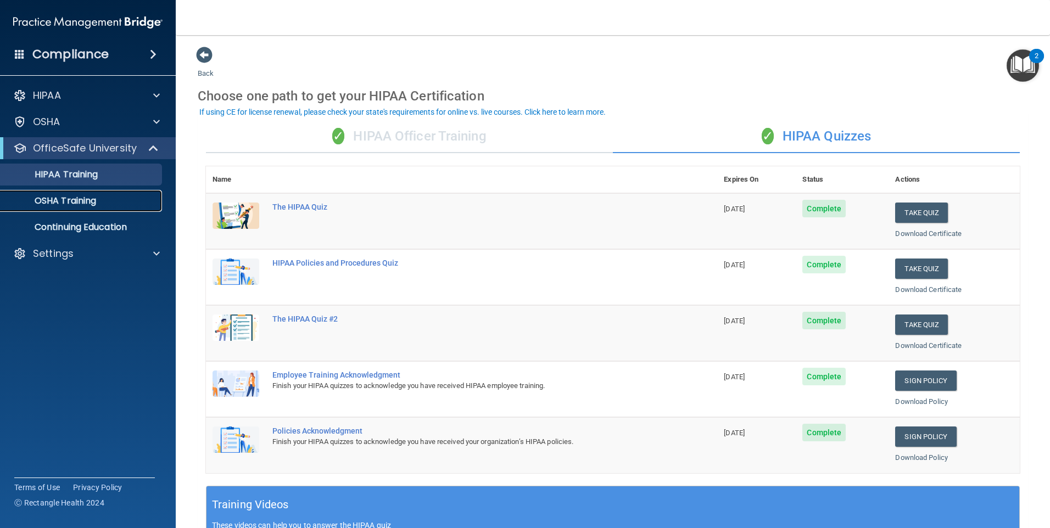
click at [74, 198] on p "OSHA Training" at bounding box center [51, 201] width 89 height 11
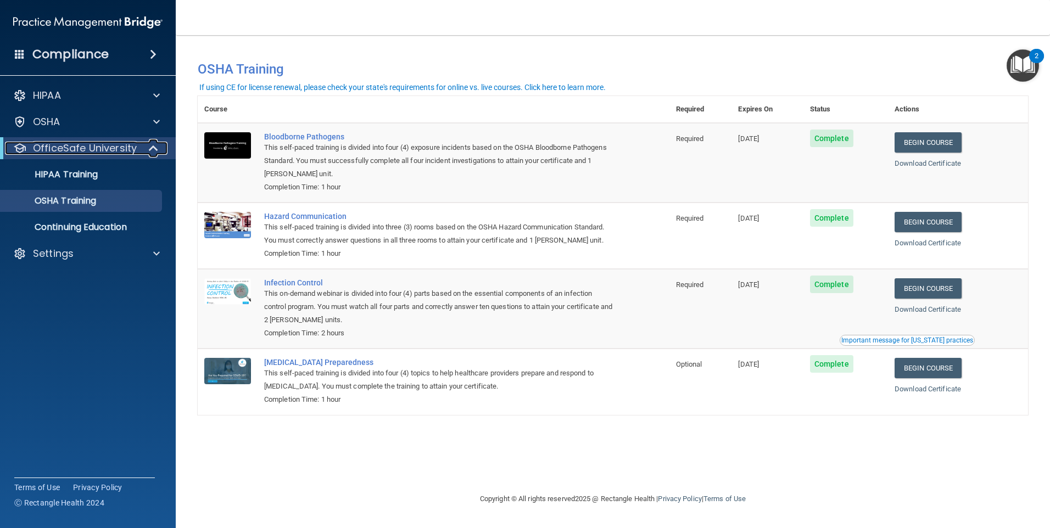
click at [109, 142] on p "OfficeSafe University" at bounding box center [85, 148] width 104 height 13
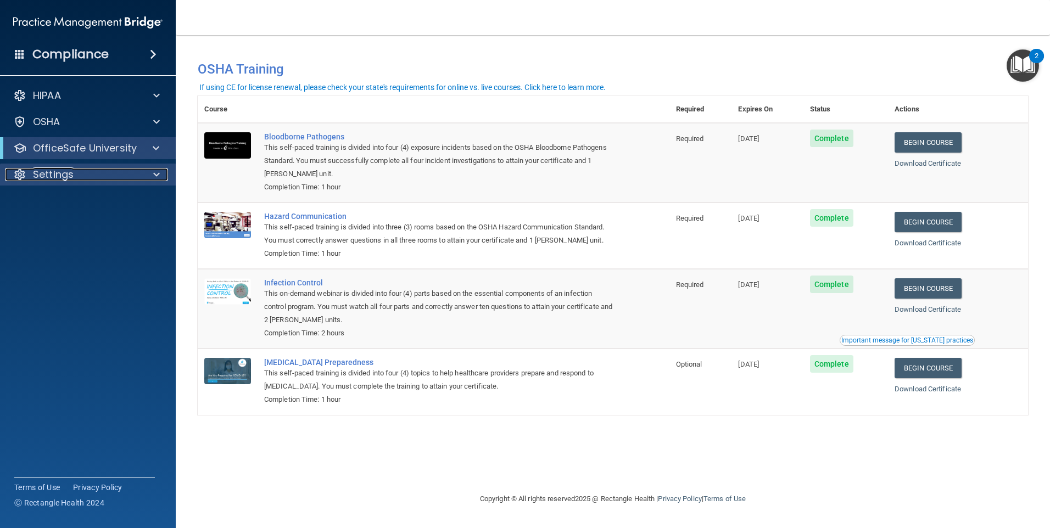
click at [69, 173] on p "Settings" at bounding box center [53, 174] width 41 height 13
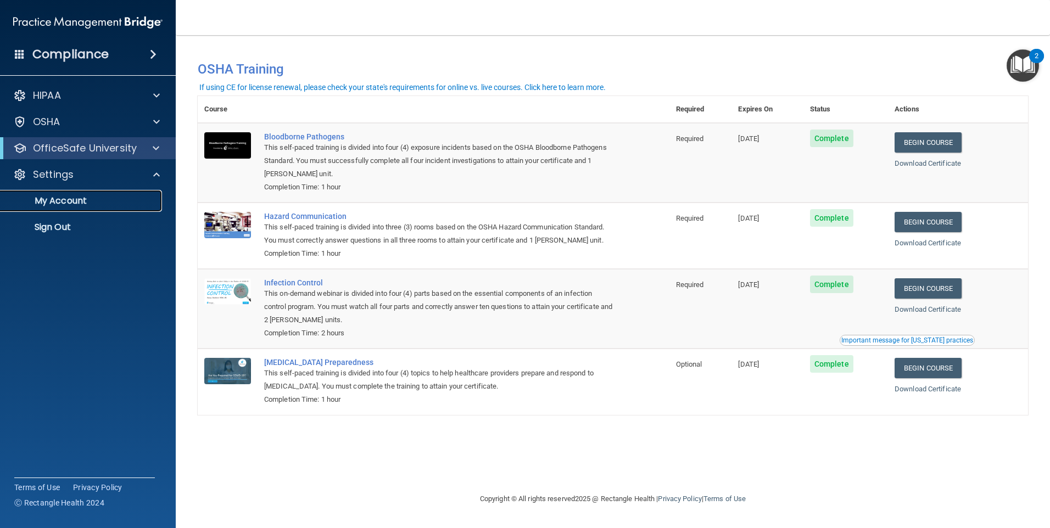
click at [75, 200] on p "My Account" at bounding box center [82, 201] width 150 height 11
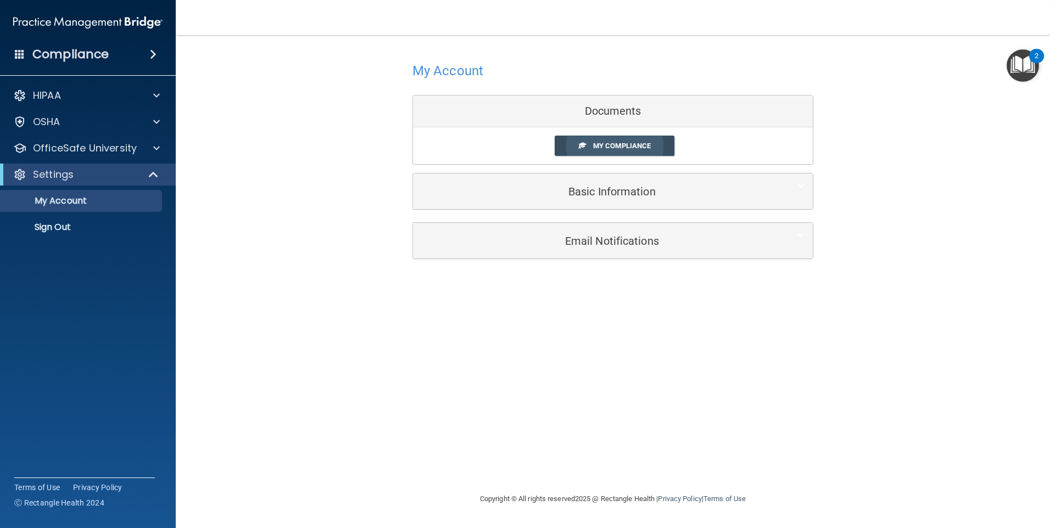
click at [618, 142] on span "My Compliance" at bounding box center [622, 146] width 58 height 8
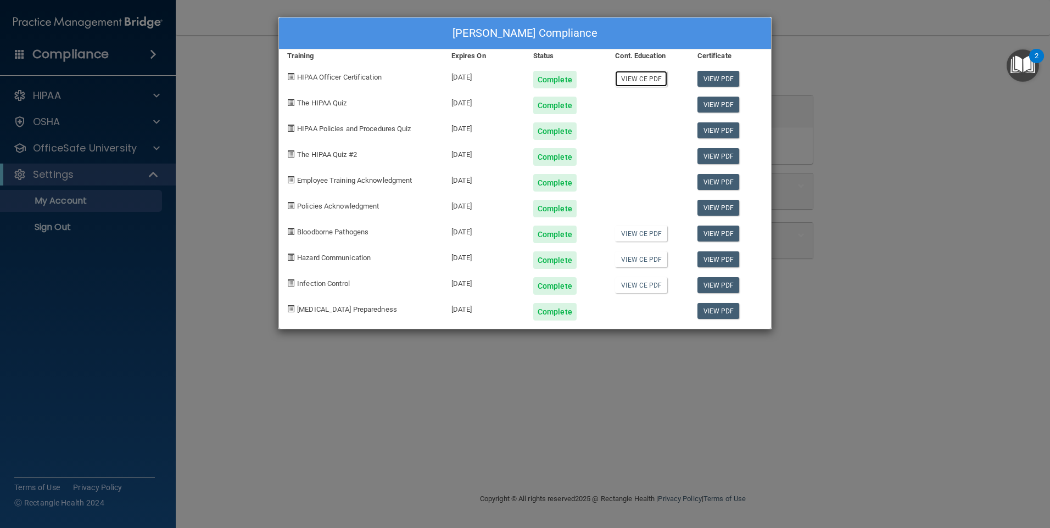
click at [645, 79] on link "View CE PDF" at bounding box center [641, 79] width 52 height 16
click at [651, 235] on link "View CE PDF" at bounding box center [641, 234] width 52 height 16
click at [638, 261] on link "View CE PDF" at bounding box center [641, 260] width 52 height 16
click at [658, 286] on link "View CE PDF" at bounding box center [641, 285] width 52 height 16
